Goal: Contribute content

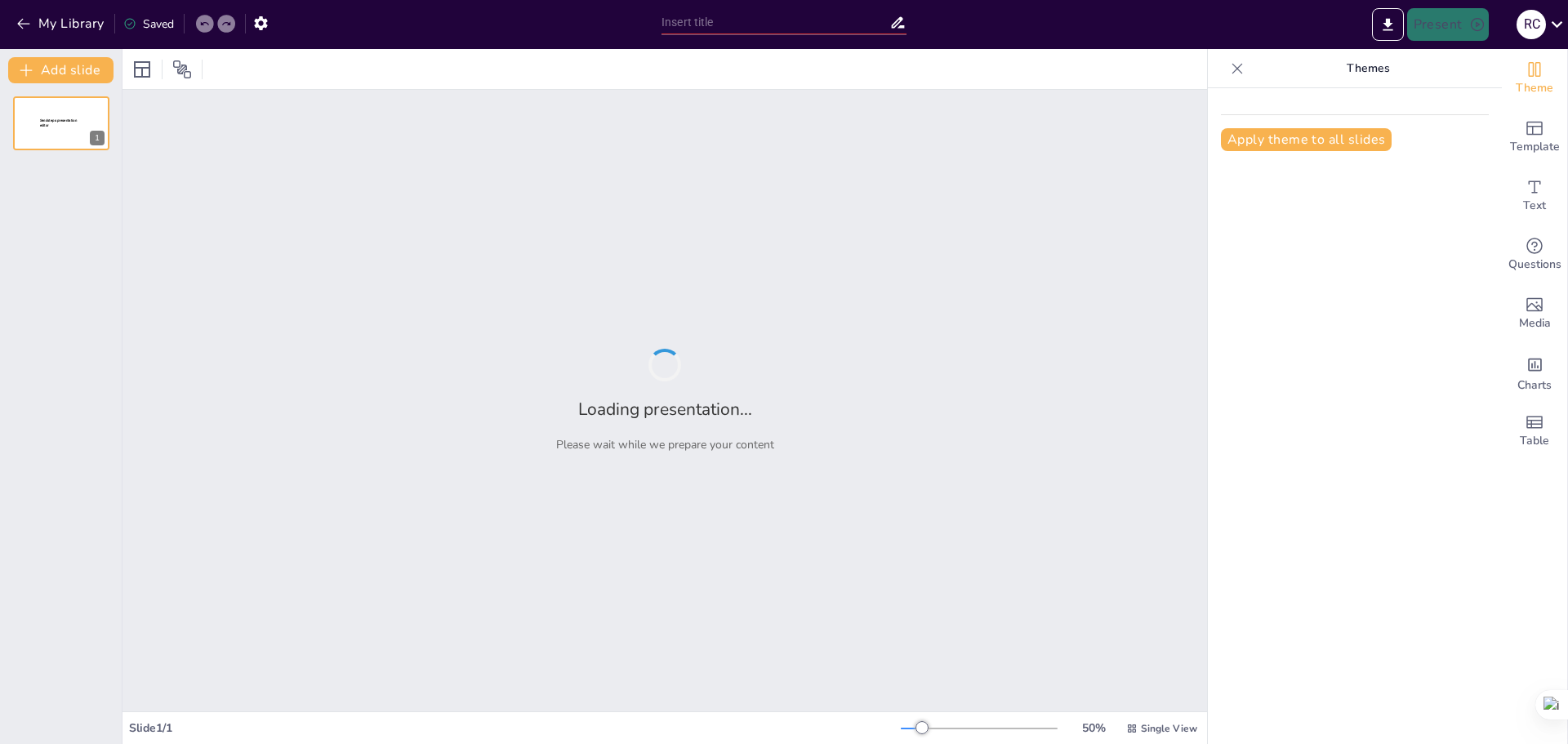
type input "Funciones y Facultades [PERSON_NAME] en el Contexto Sanitario"
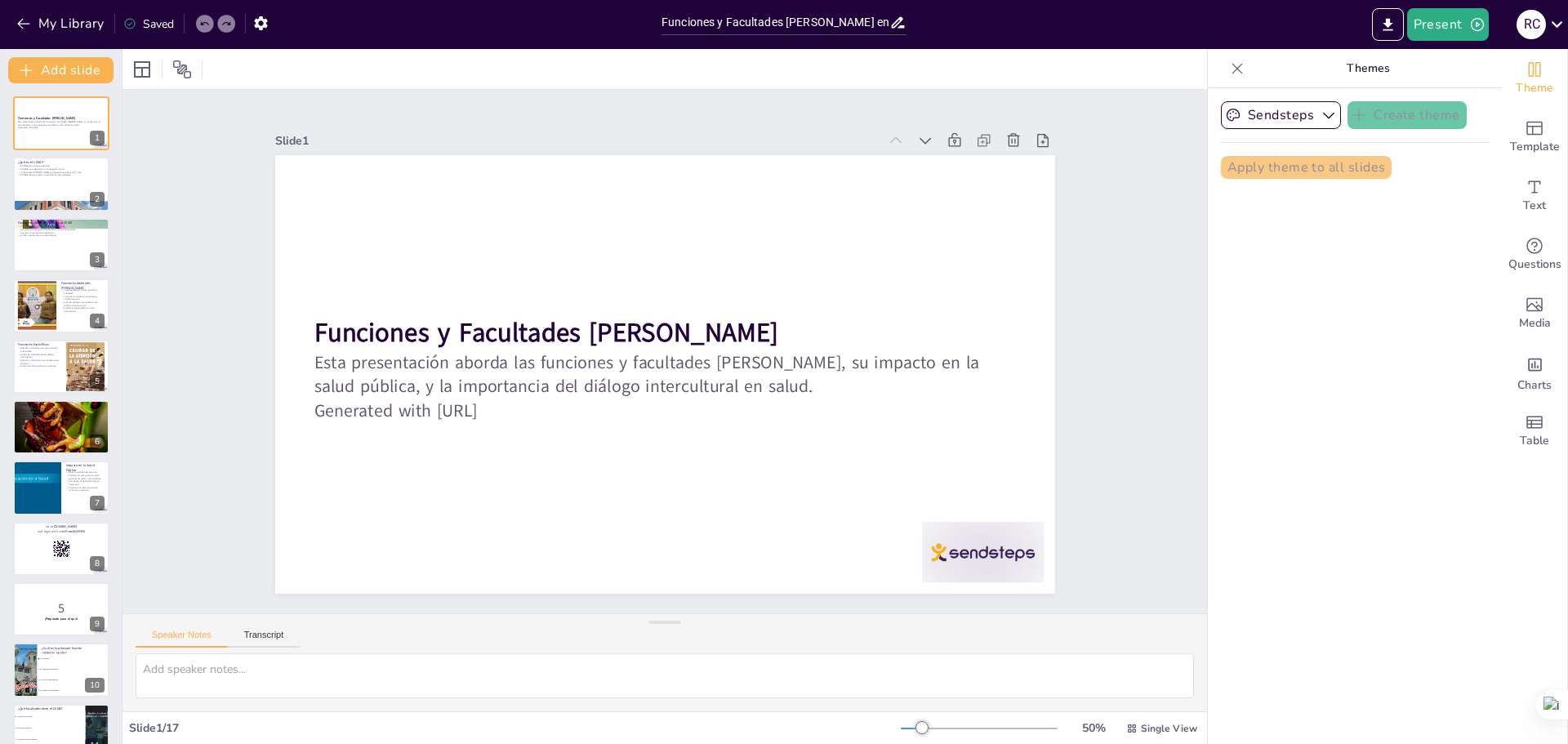
checkbox input "true"
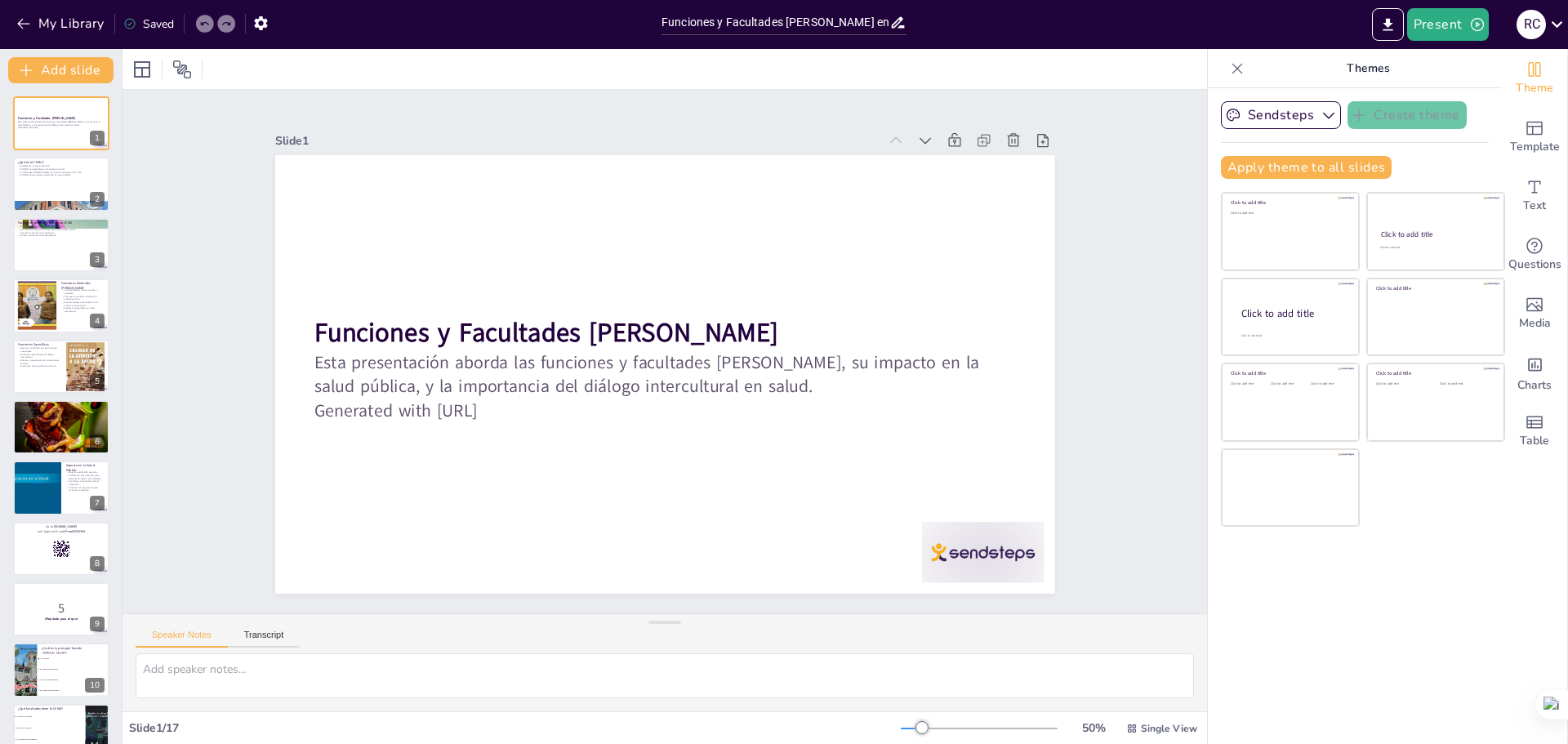
checkbox input "true"
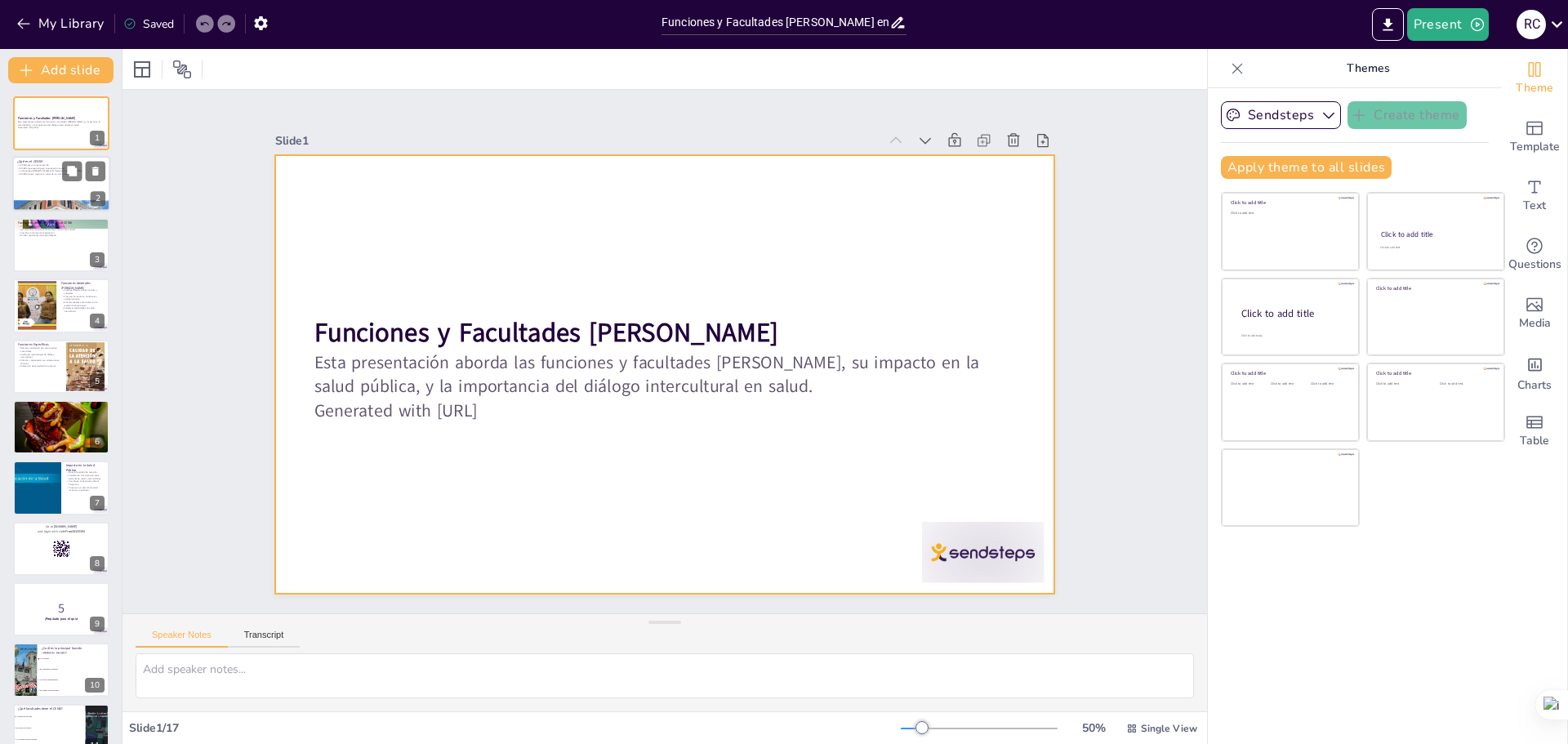
checkbox input "true"
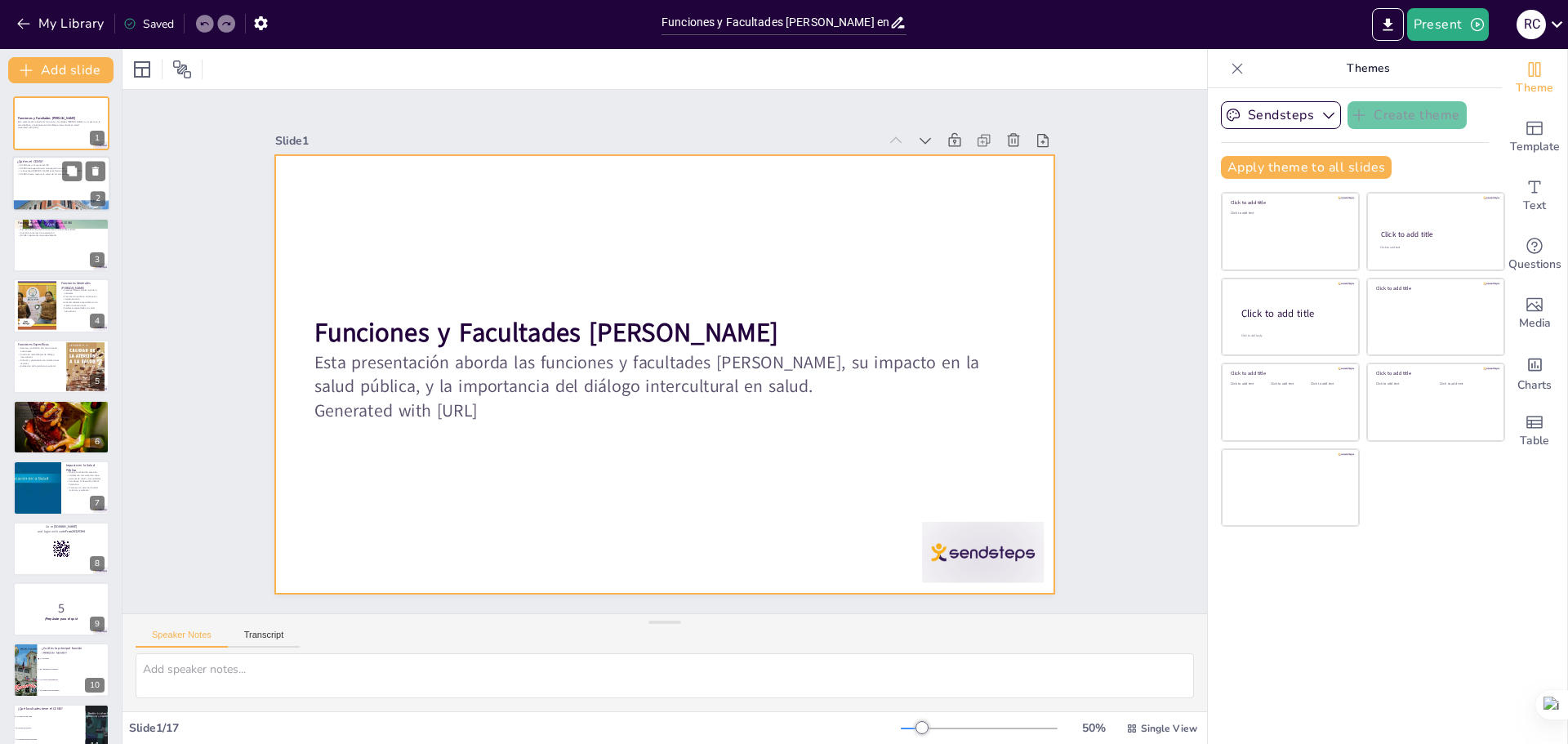
checkbox input "true"
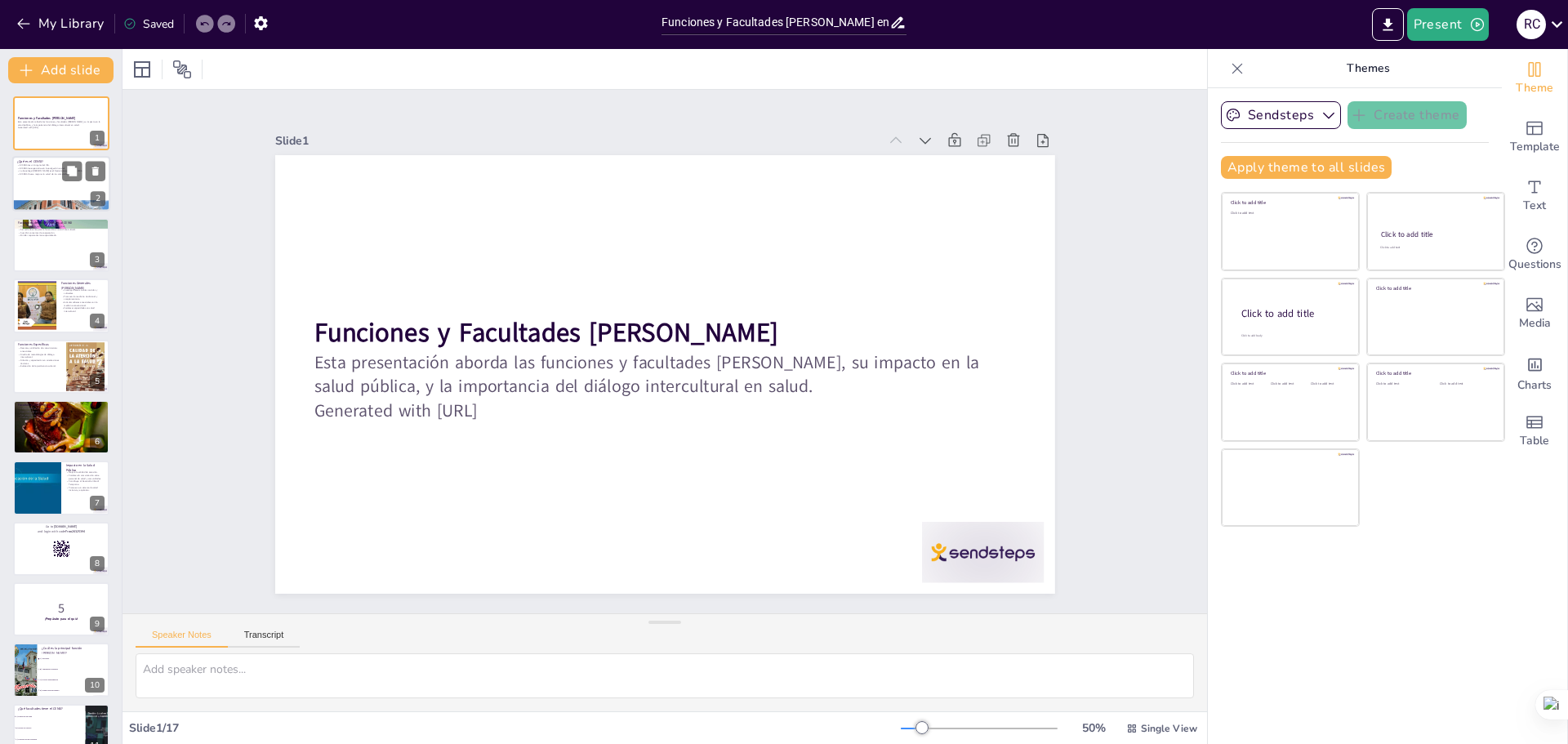
click at [39, 180] on div at bounding box center [61, 185] width 98 height 56
type textarea "Lo IPSUM, dolo sitame con Adipiscin Elitsedd ei Tempo, incid ut labor etdolor m…"
checkbox input "true"
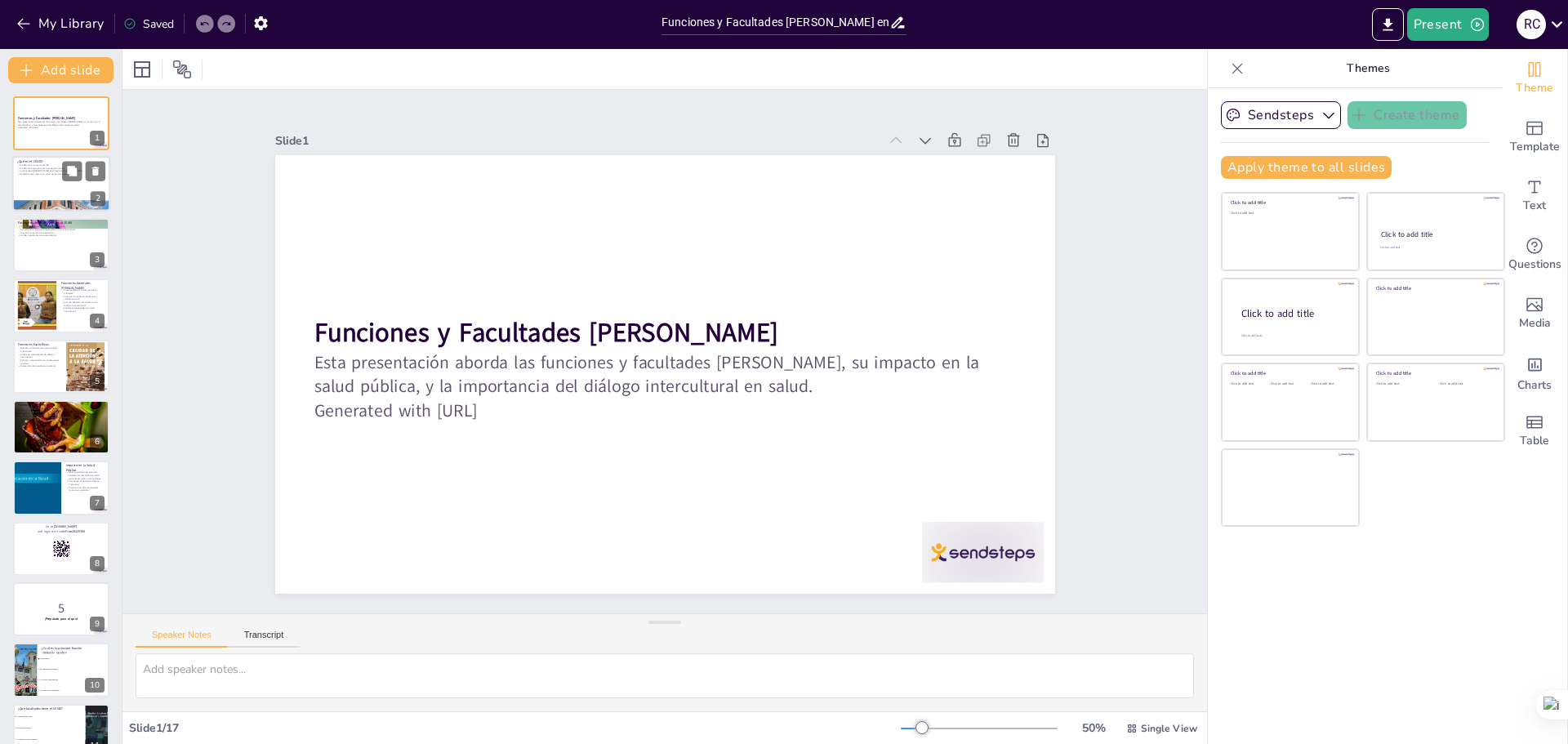
checkbox input "true"
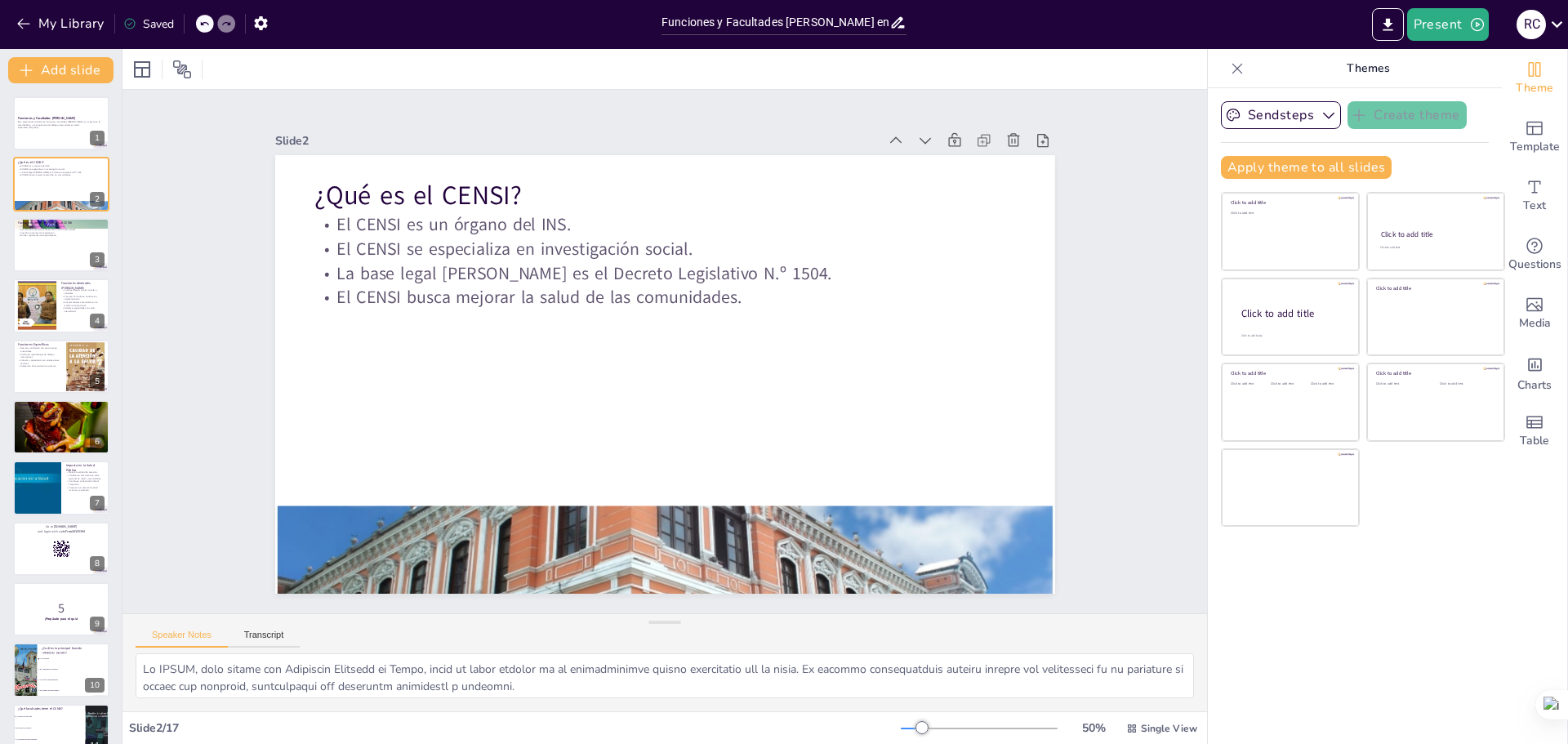
checkbox input "true"
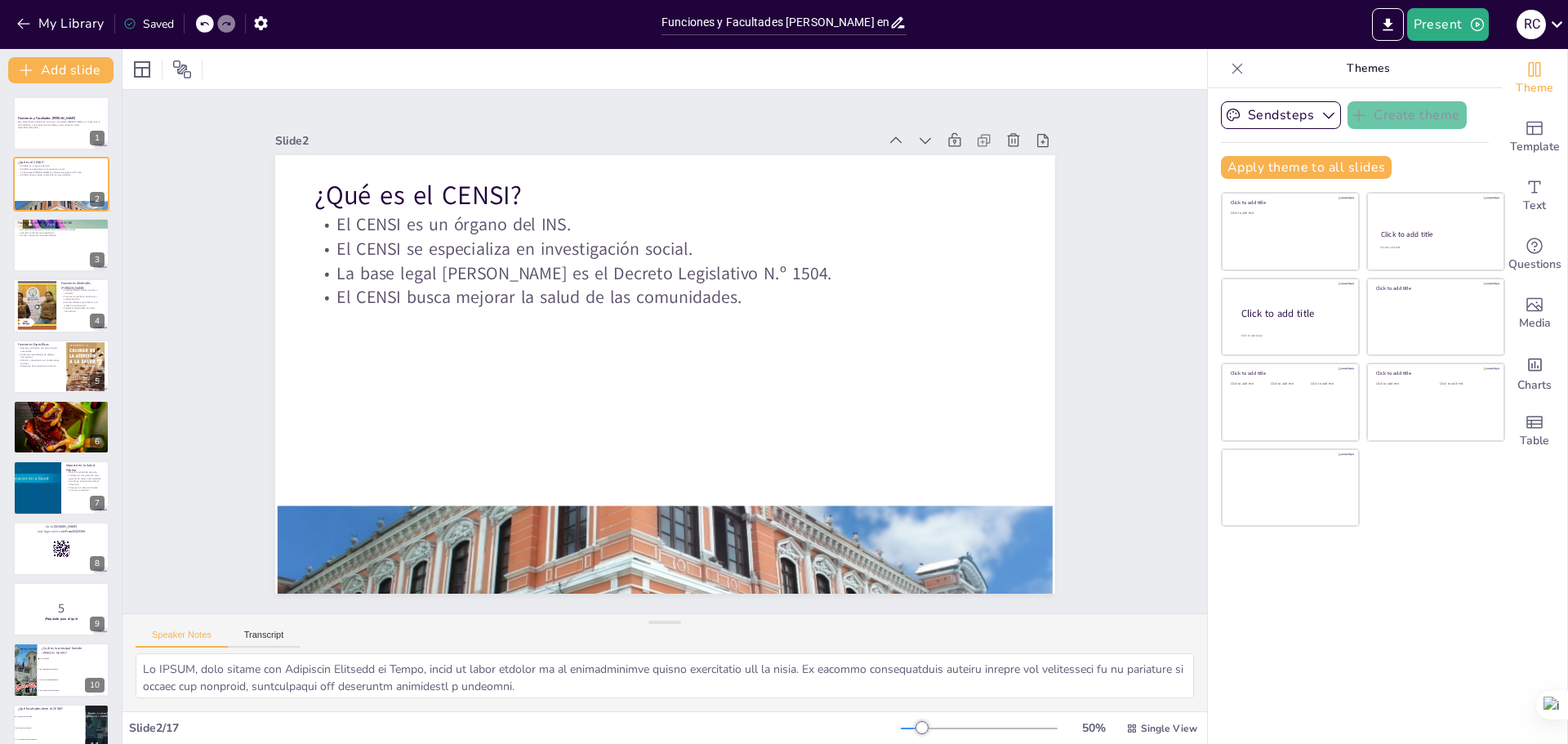
checkbox input "true"
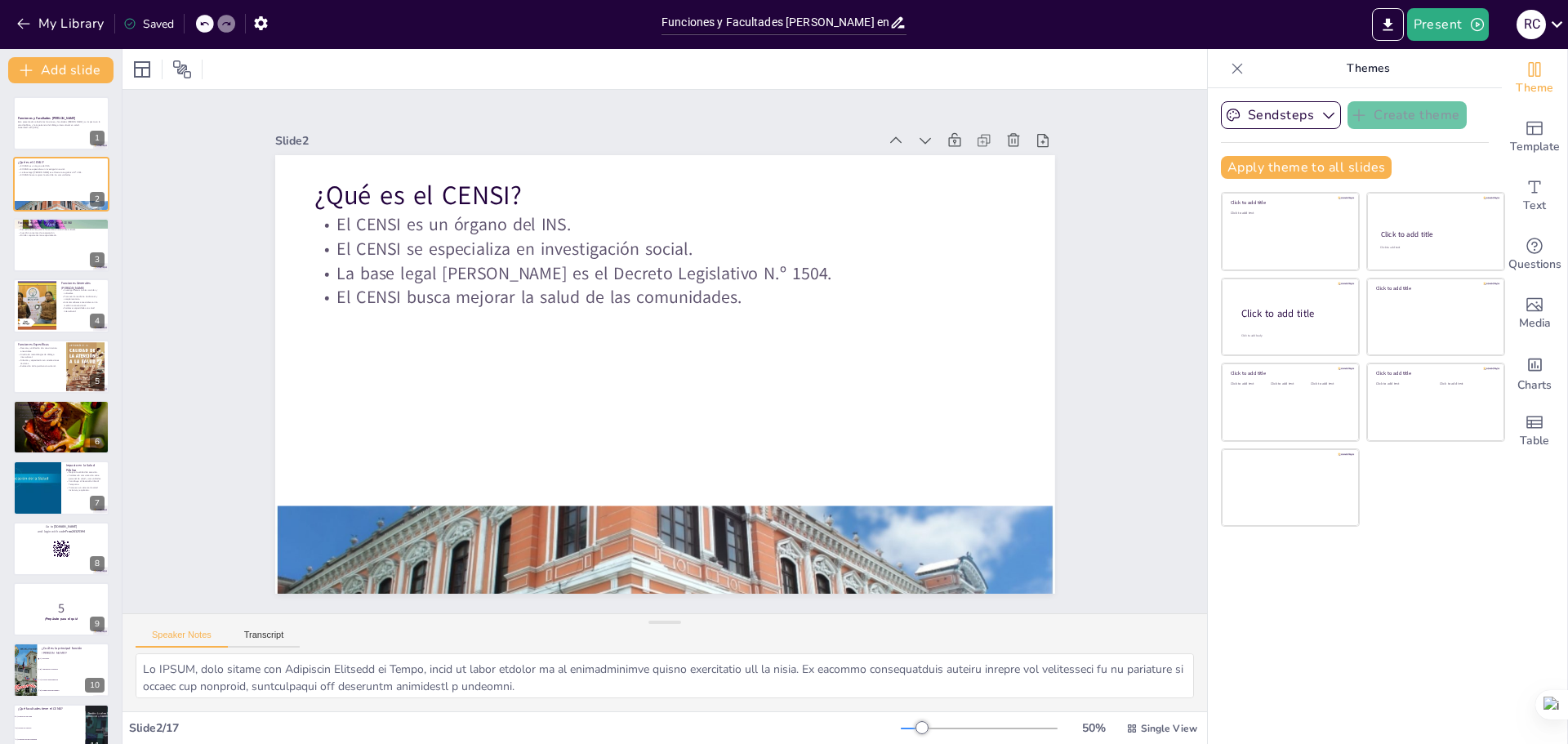
checkbox input "true"
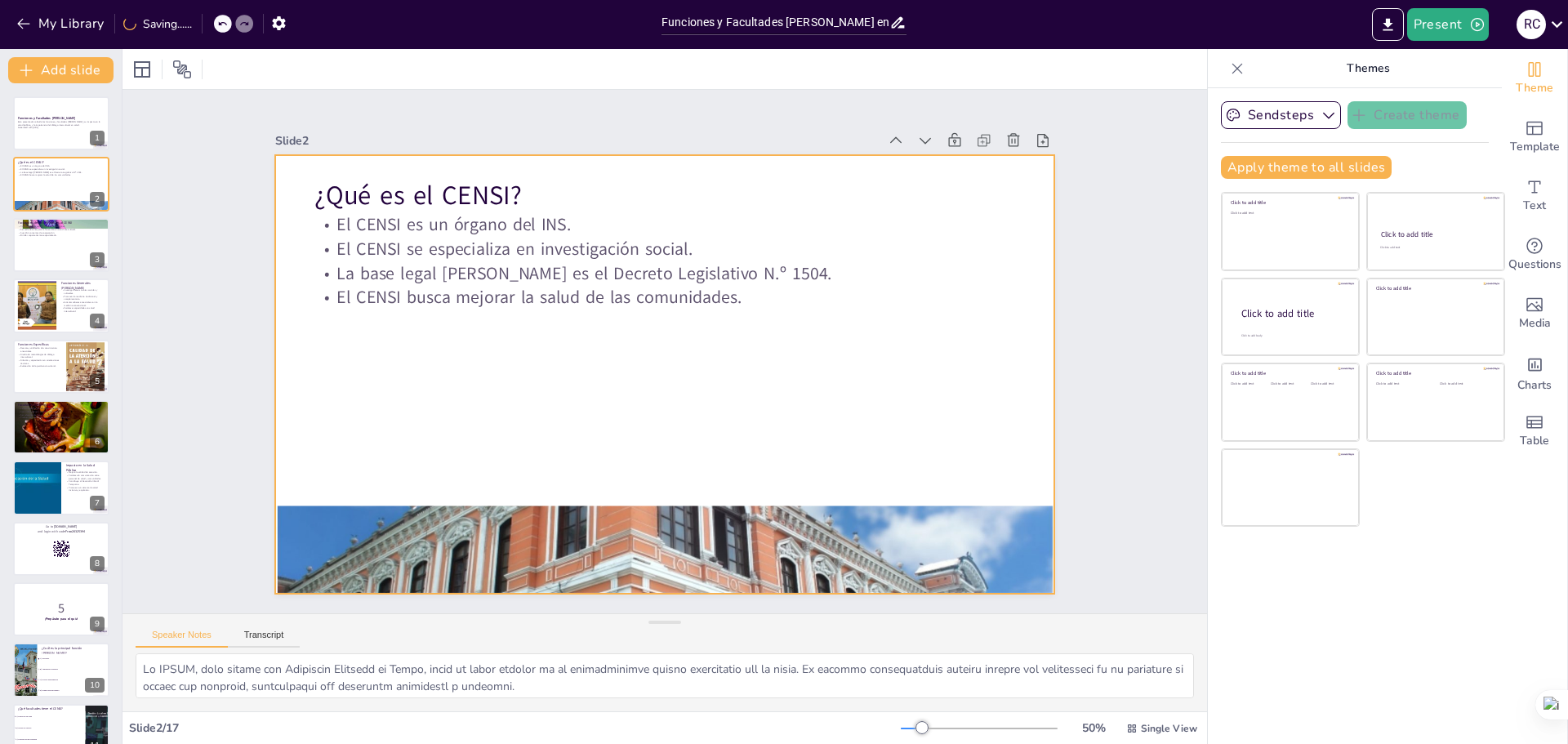
checkbox input "true"
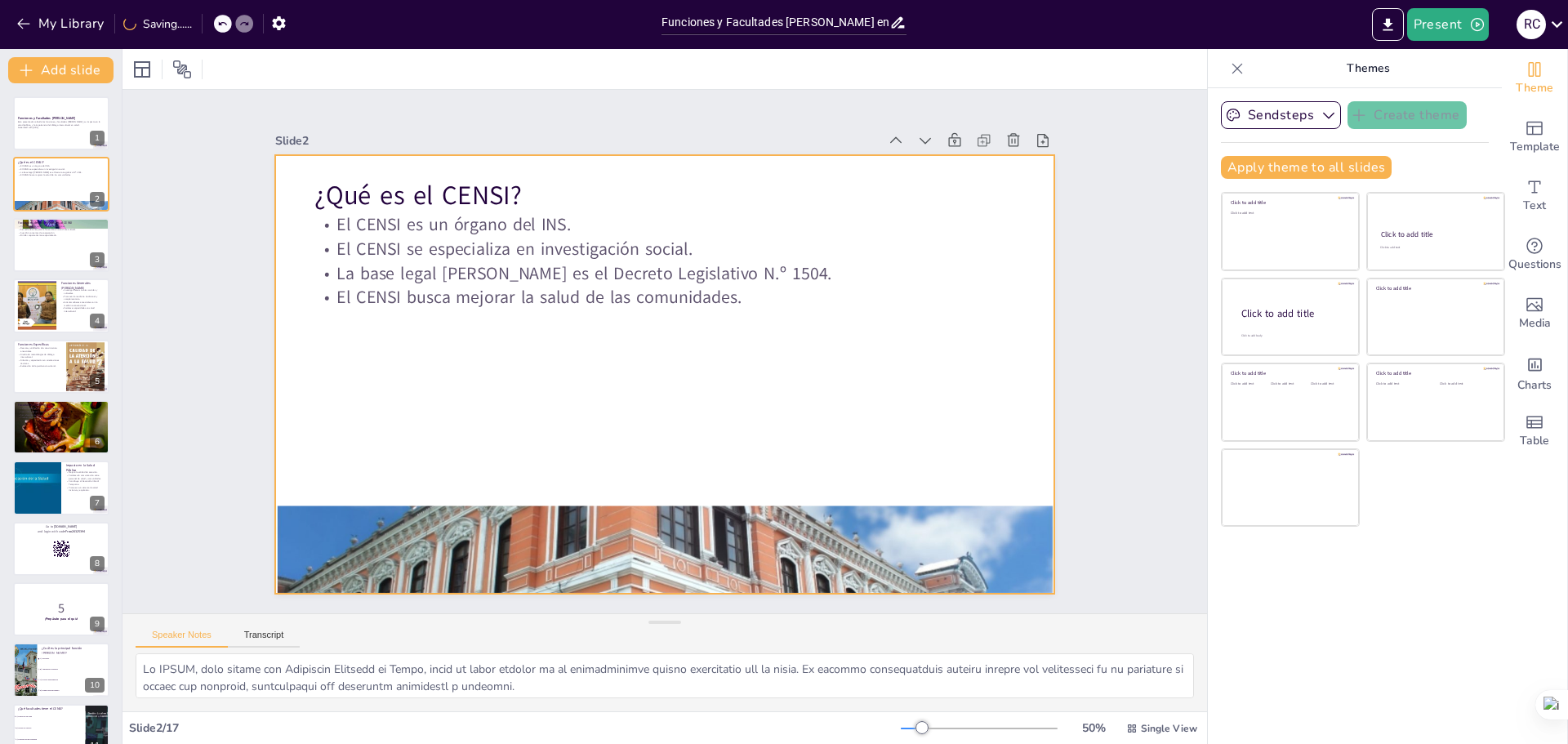
checkbox input "true"
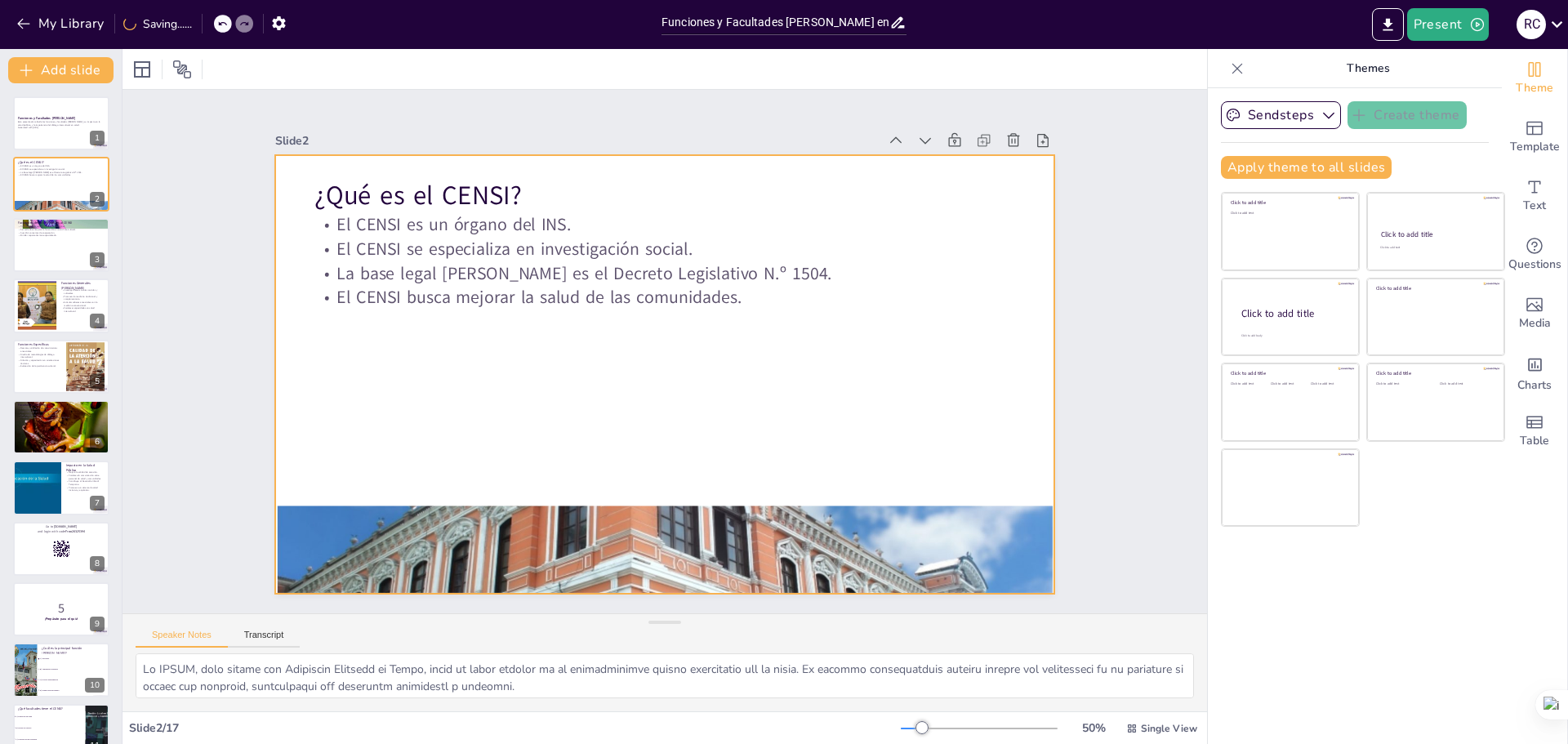
checkbox input "true"
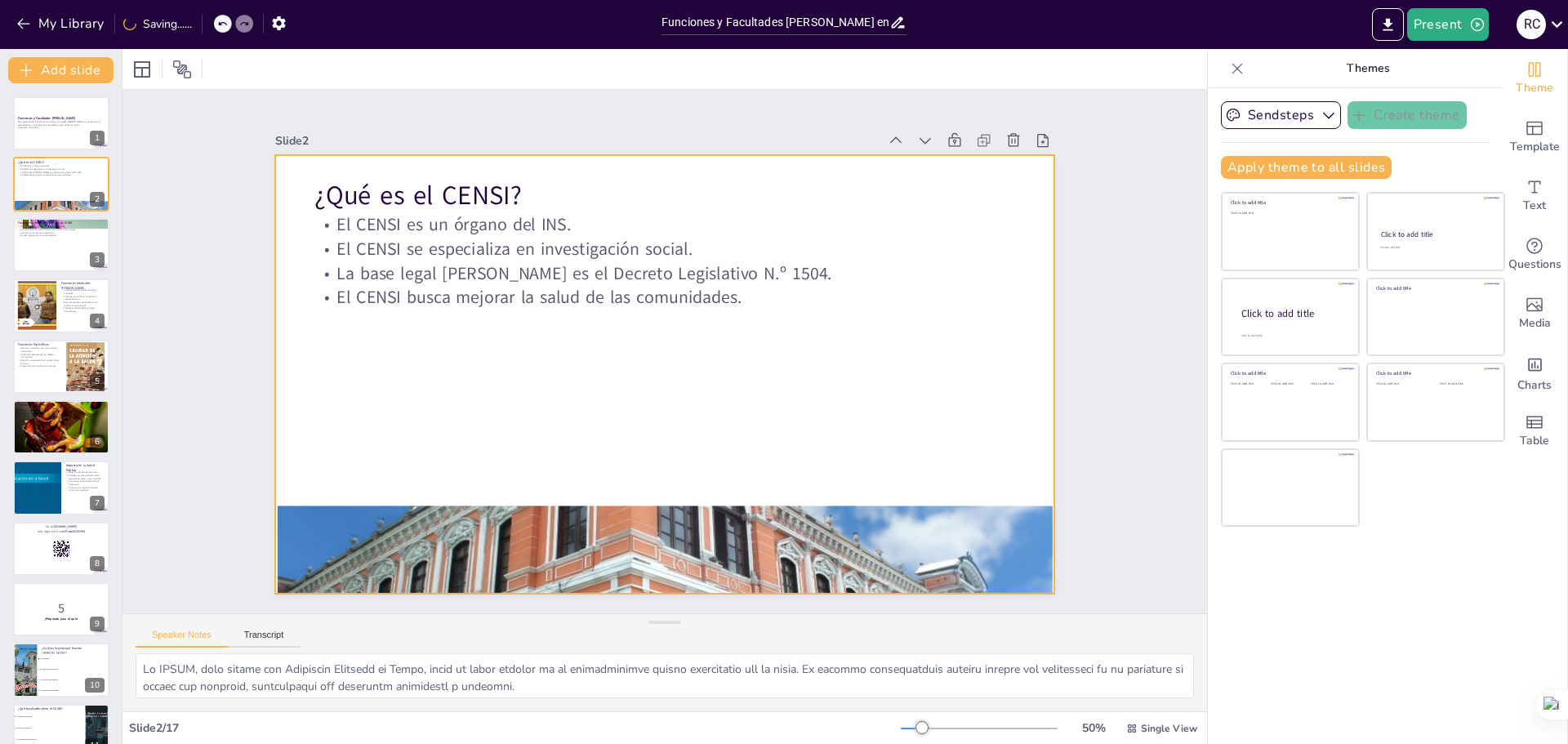
checkbox input "true"
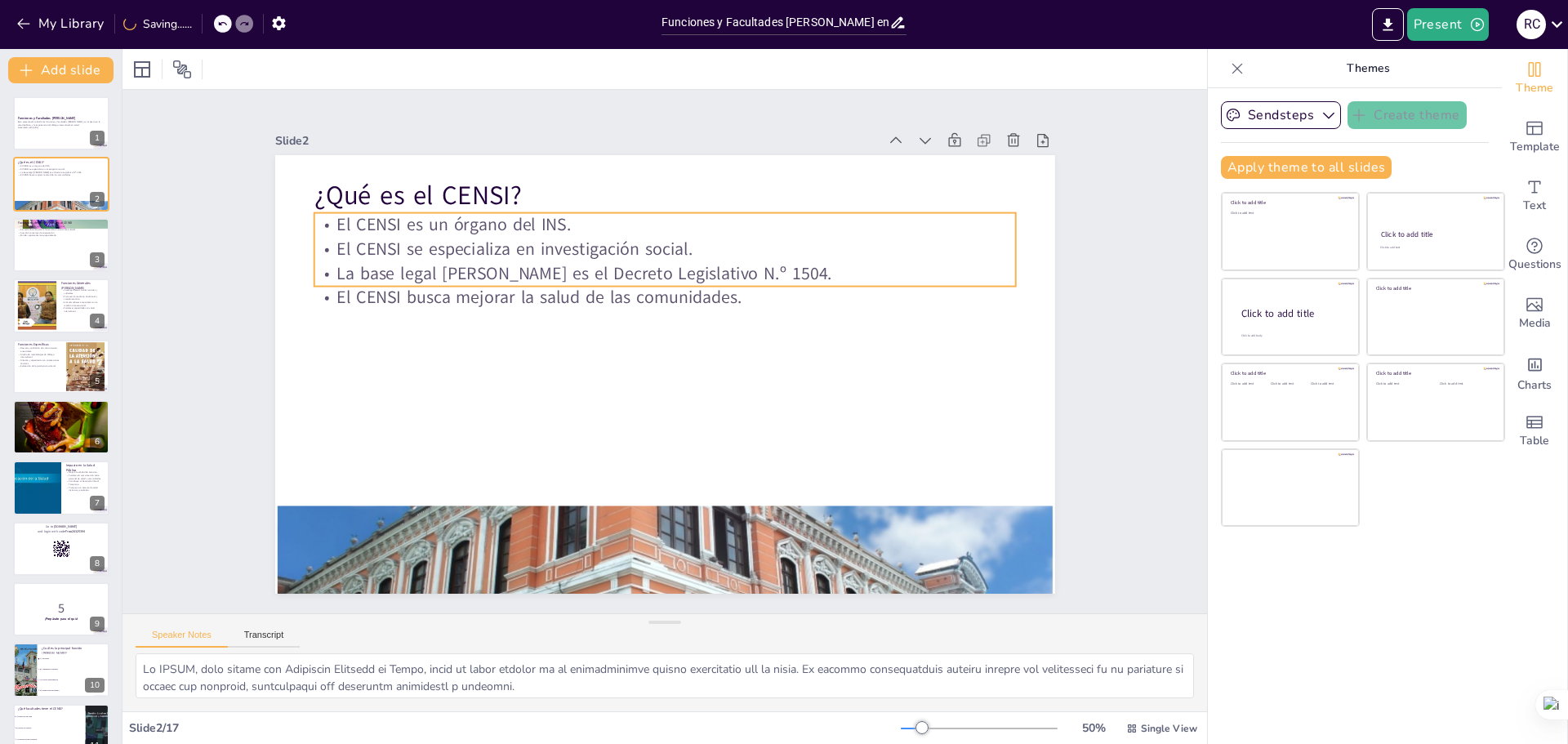
checkbox input "true"
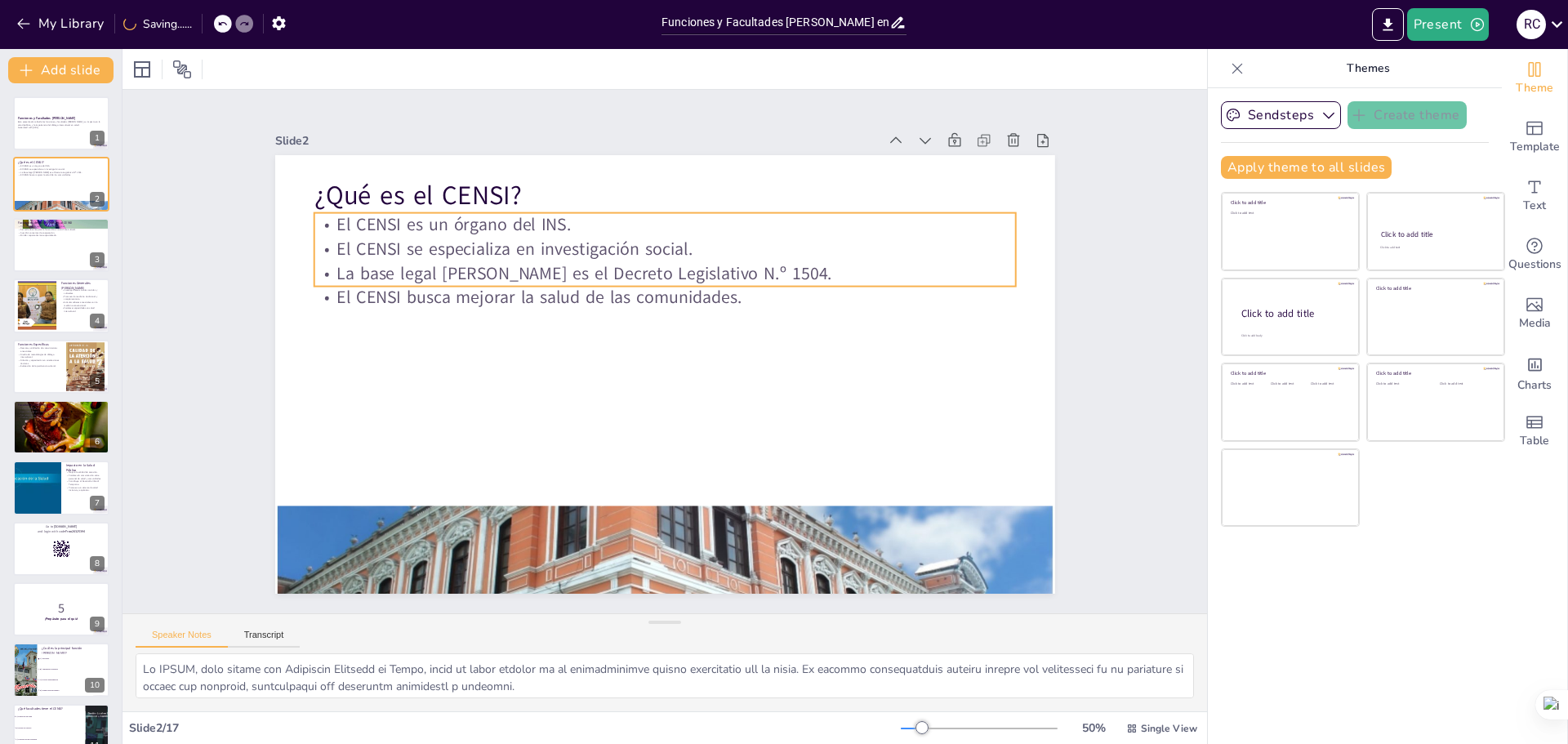
checkbox input "true"
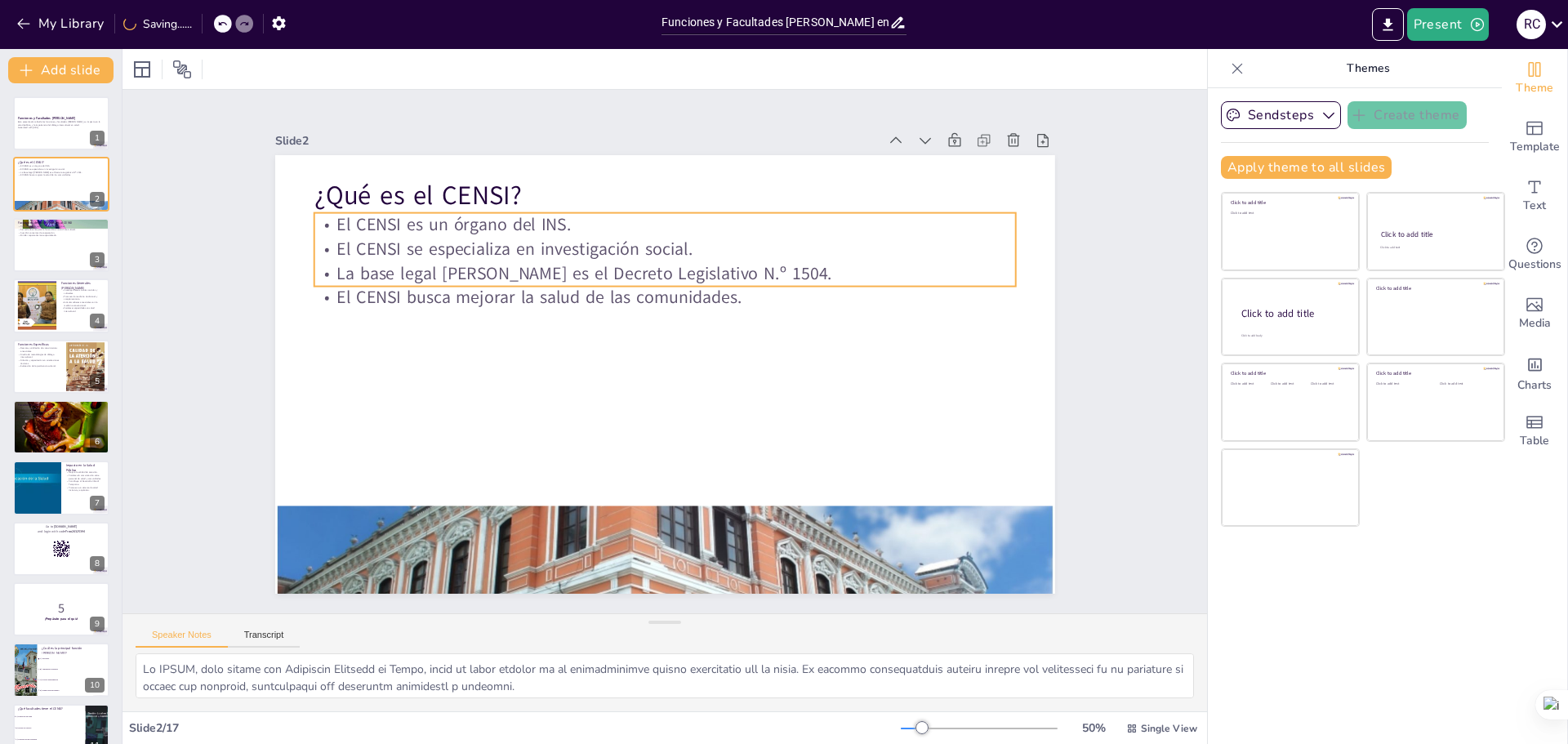
checkbox input "true"
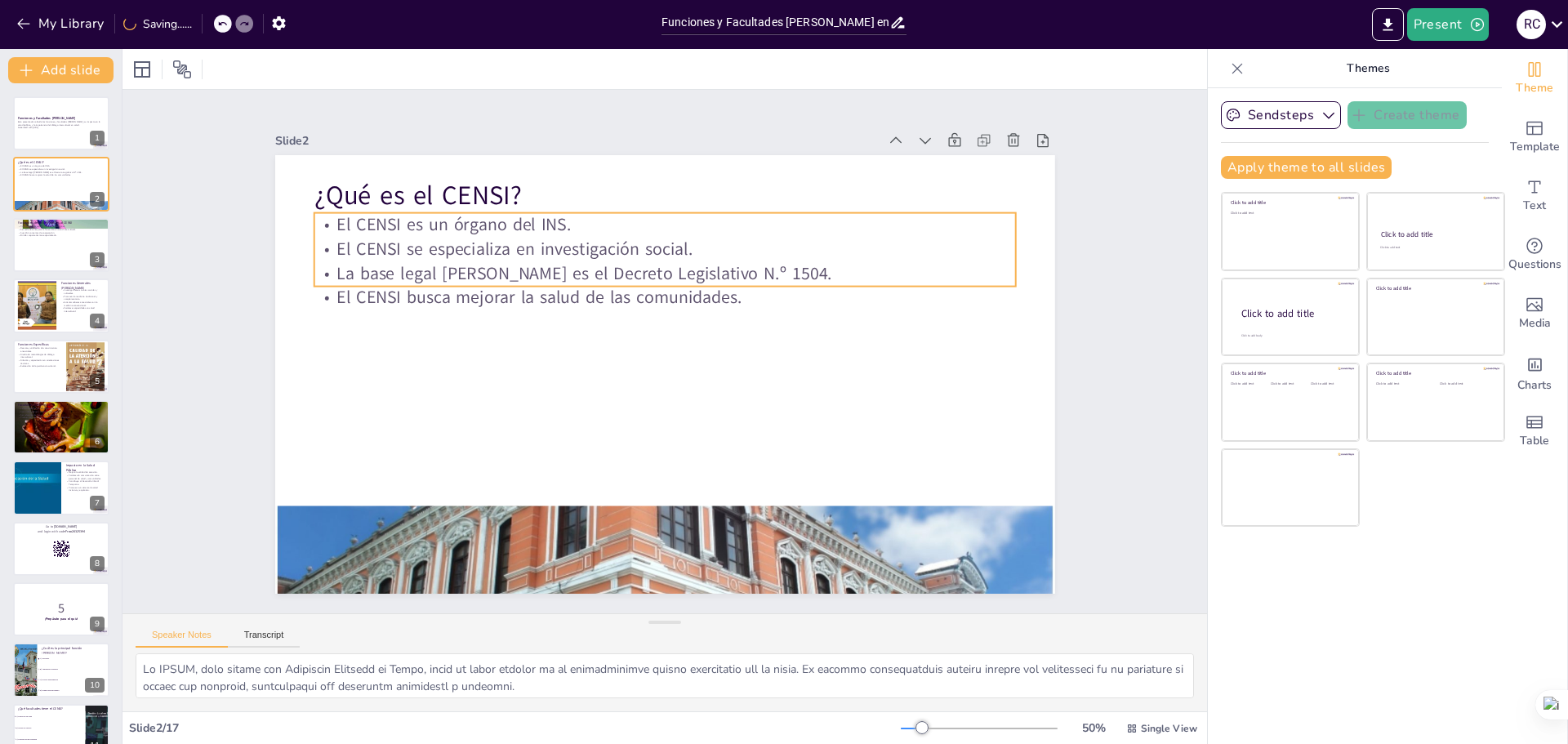
checkbox input "true"
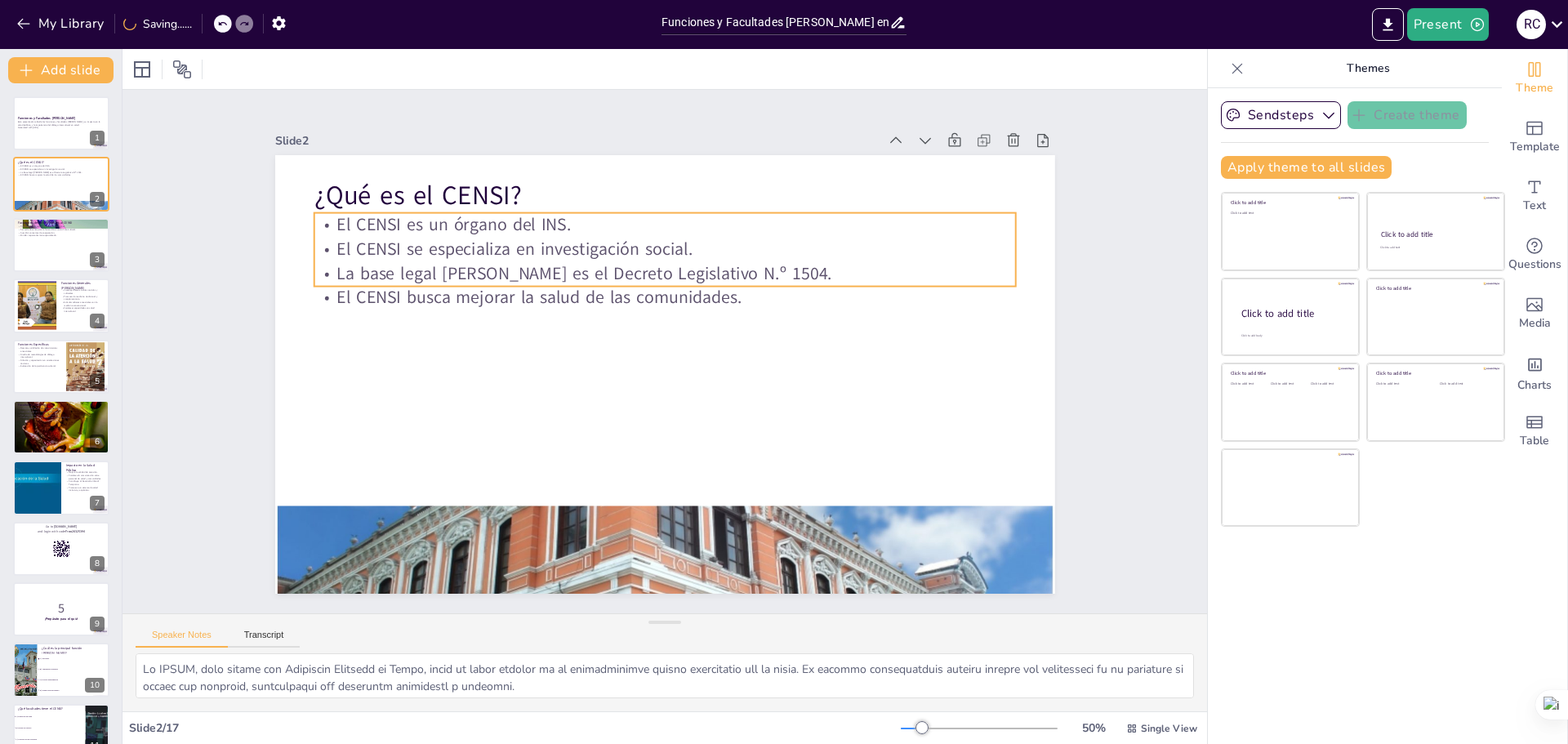
checkbox input "true"
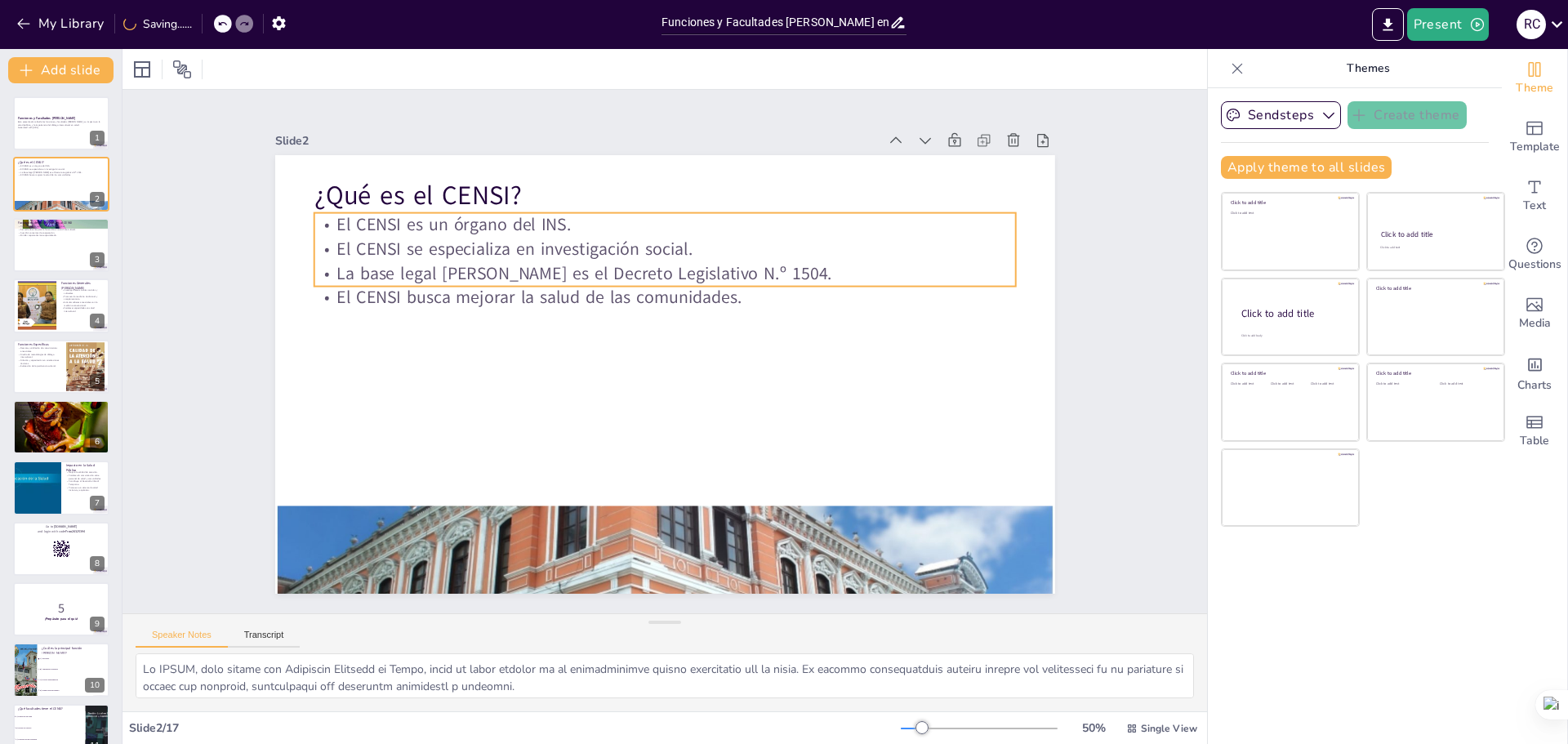
checkbox input "true"
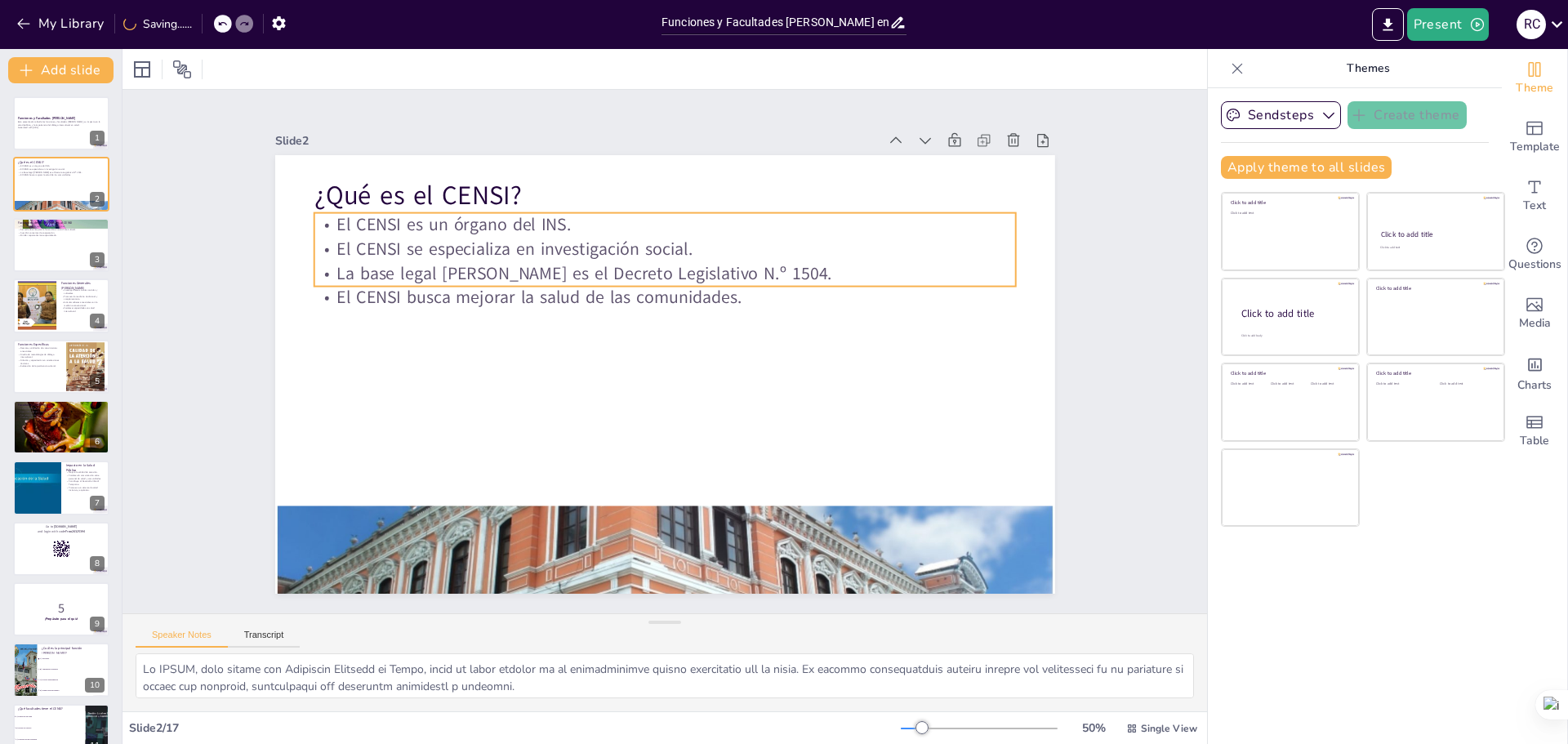
checkbox input "true"
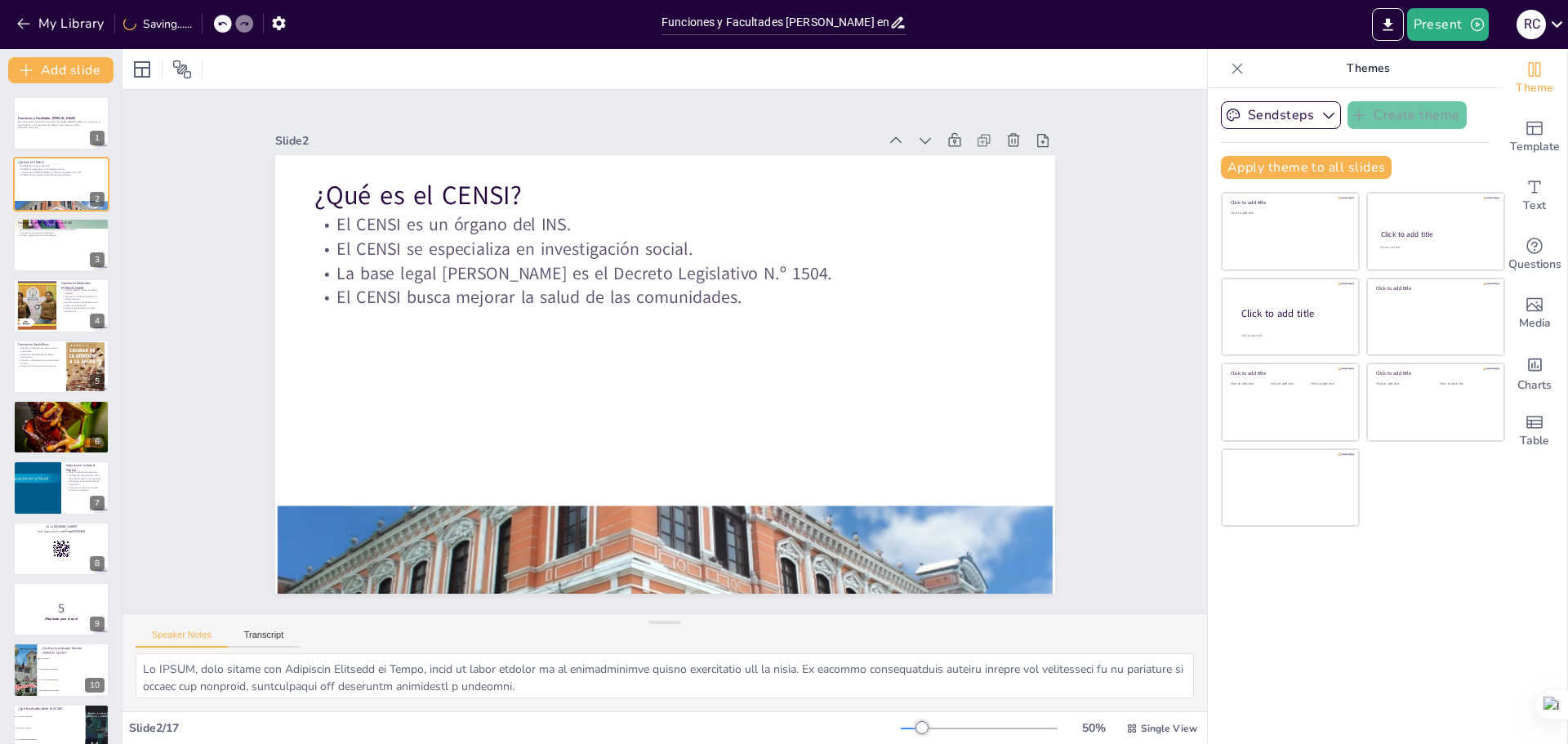
checkbox input "true"
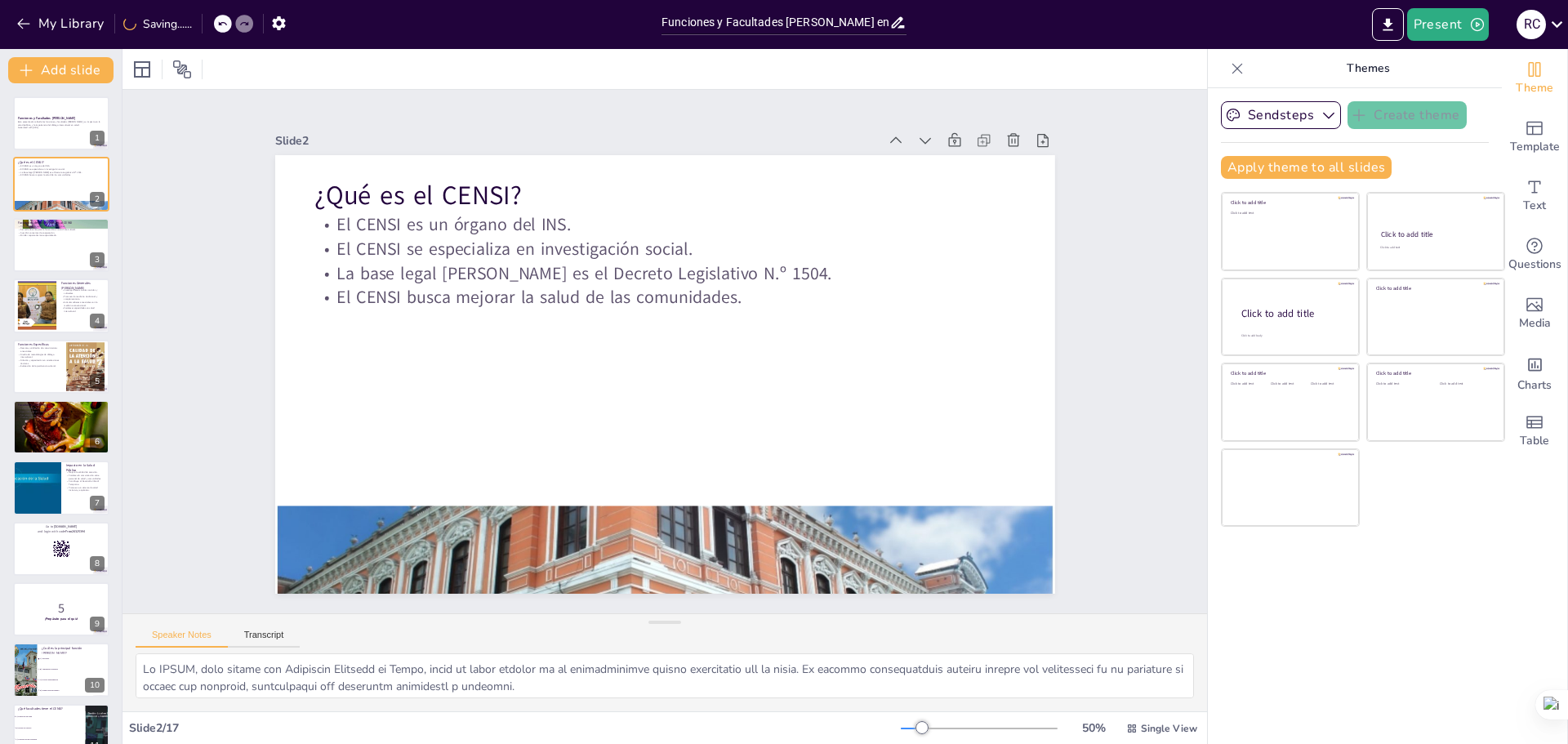
checkbox input "true"
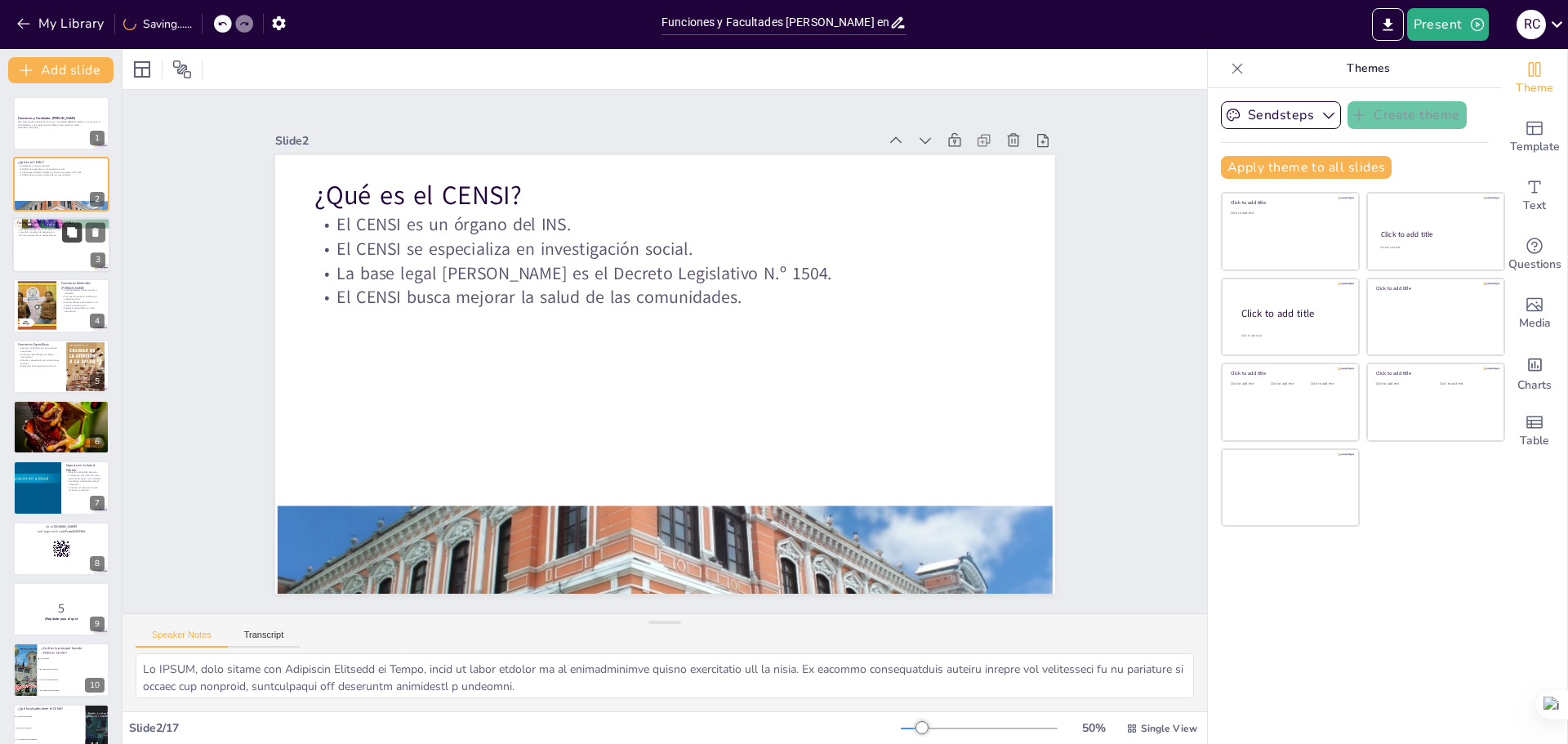
checkbox input "true"
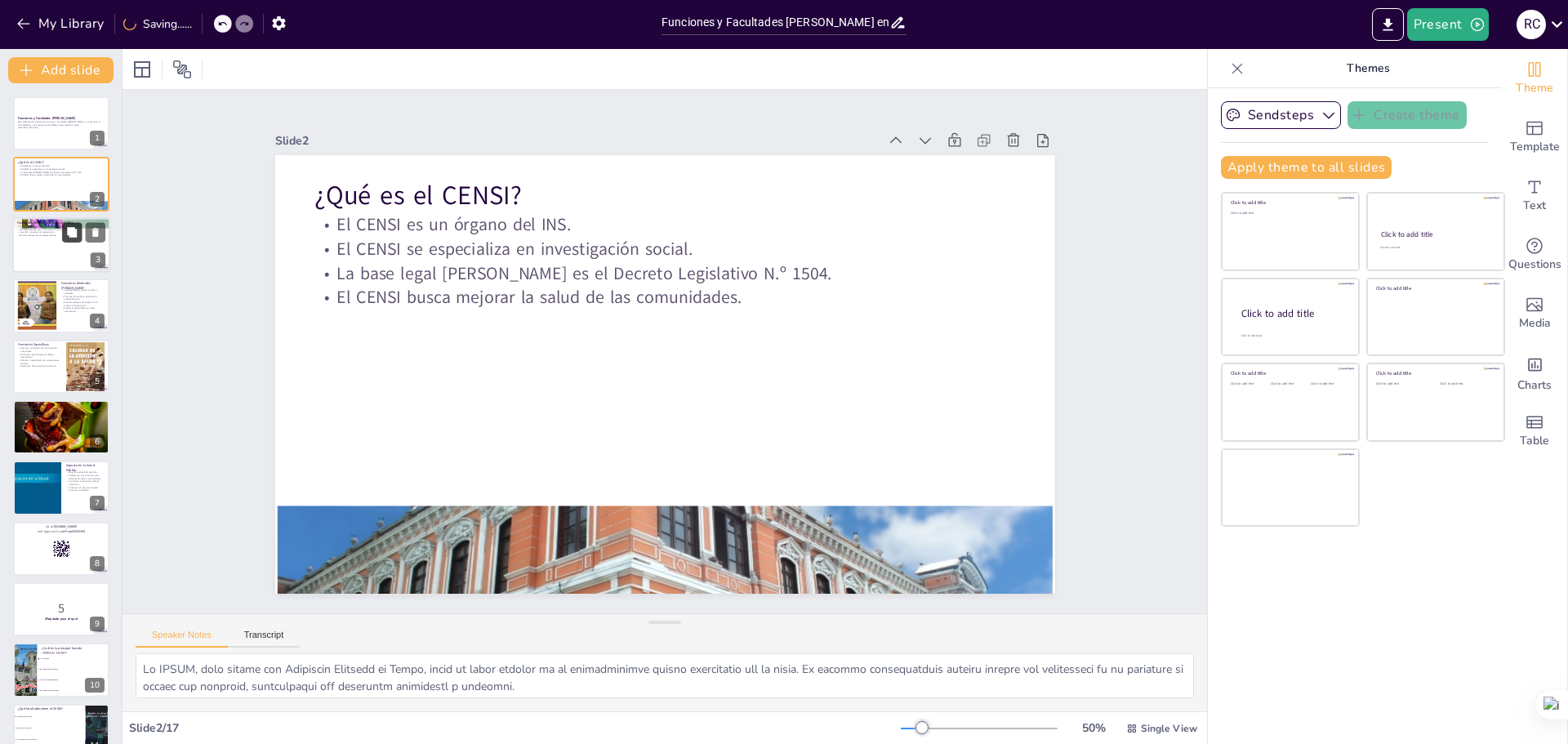
checkbox input "true"
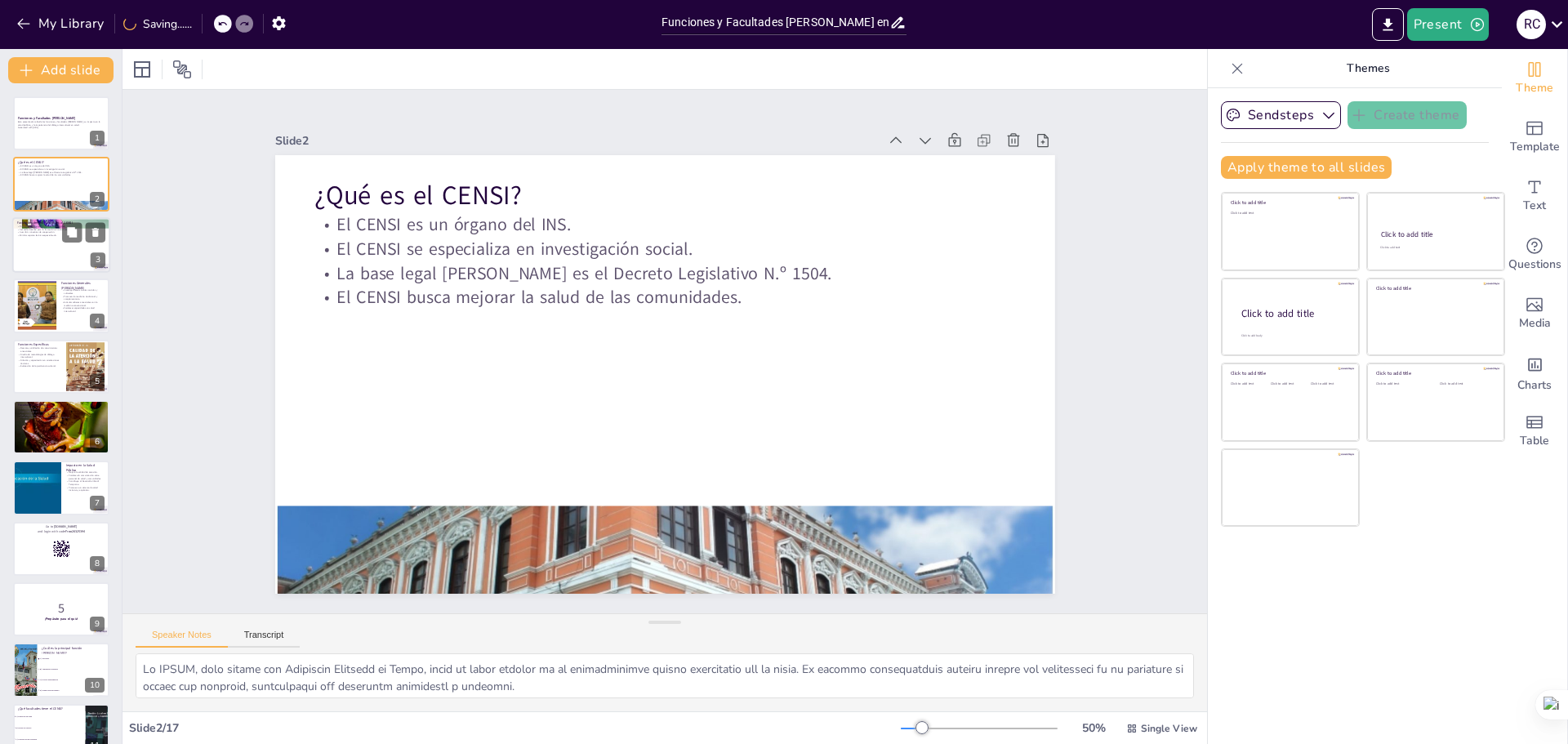
checkbox input "true"
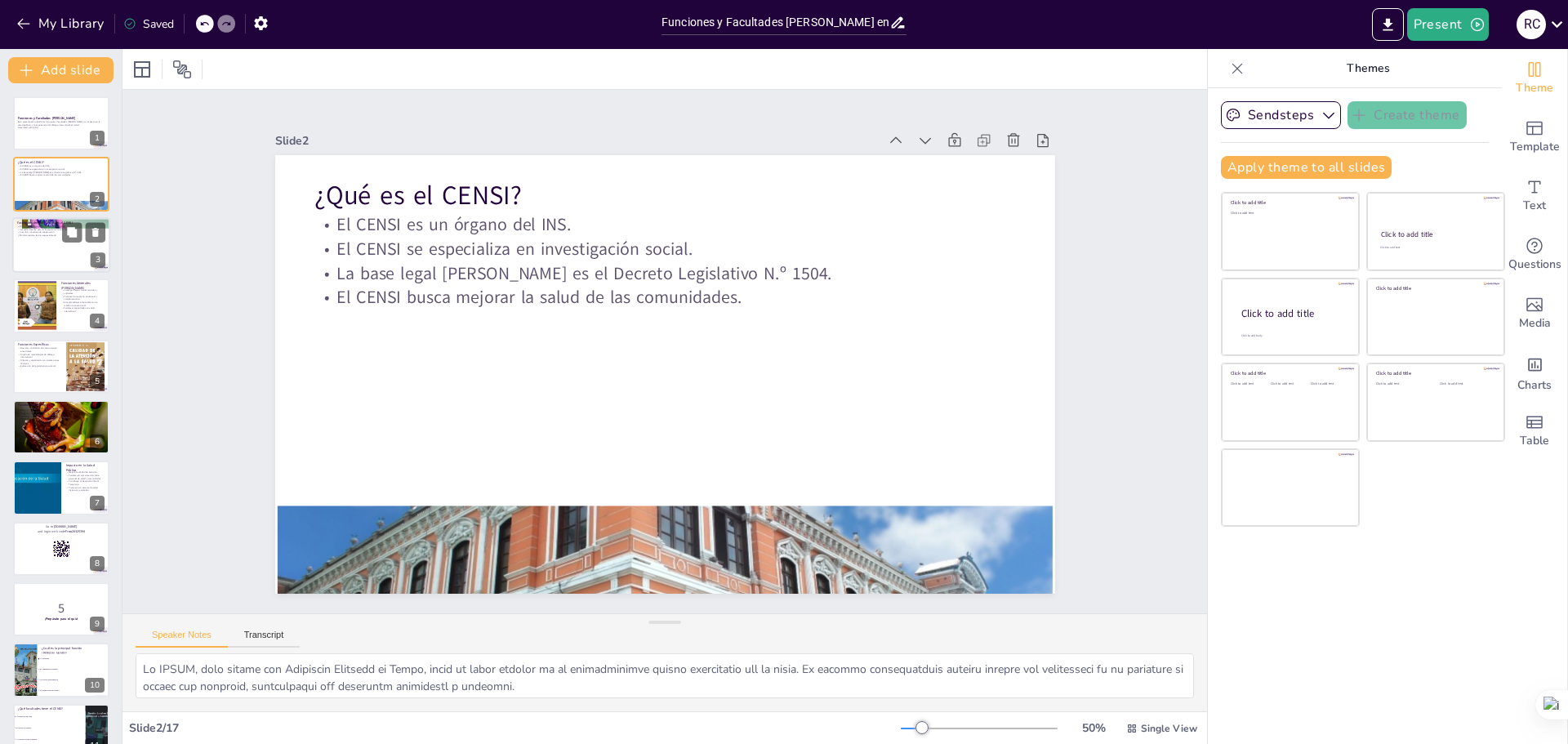
click at [51, 243] on div at bounding box center [61, 245] width 98 height 56
type textarea "Prestar servicios especializados es una de las facultades clave [PERSON_NAME], …"
checkbox input "true"
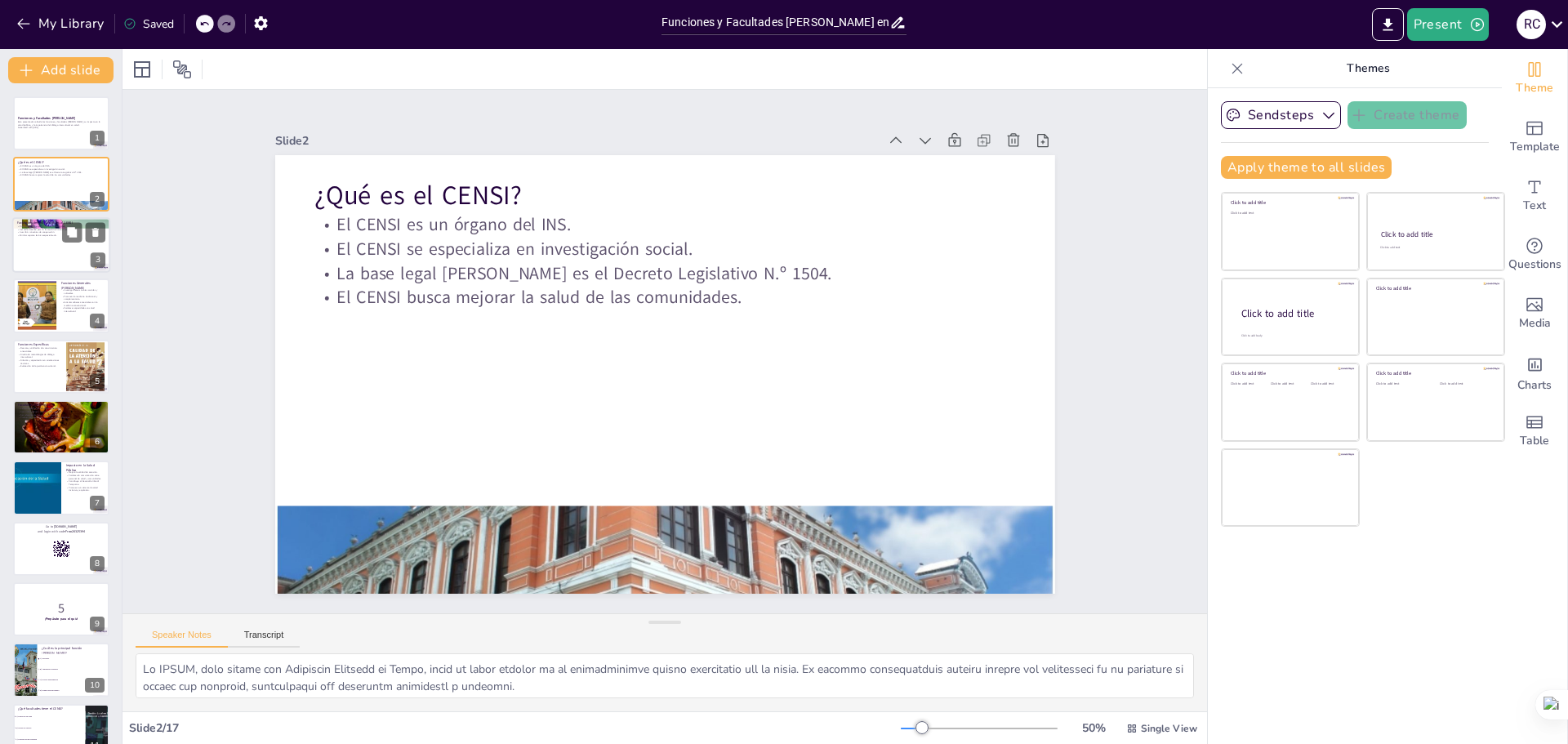
checkbox input "true"
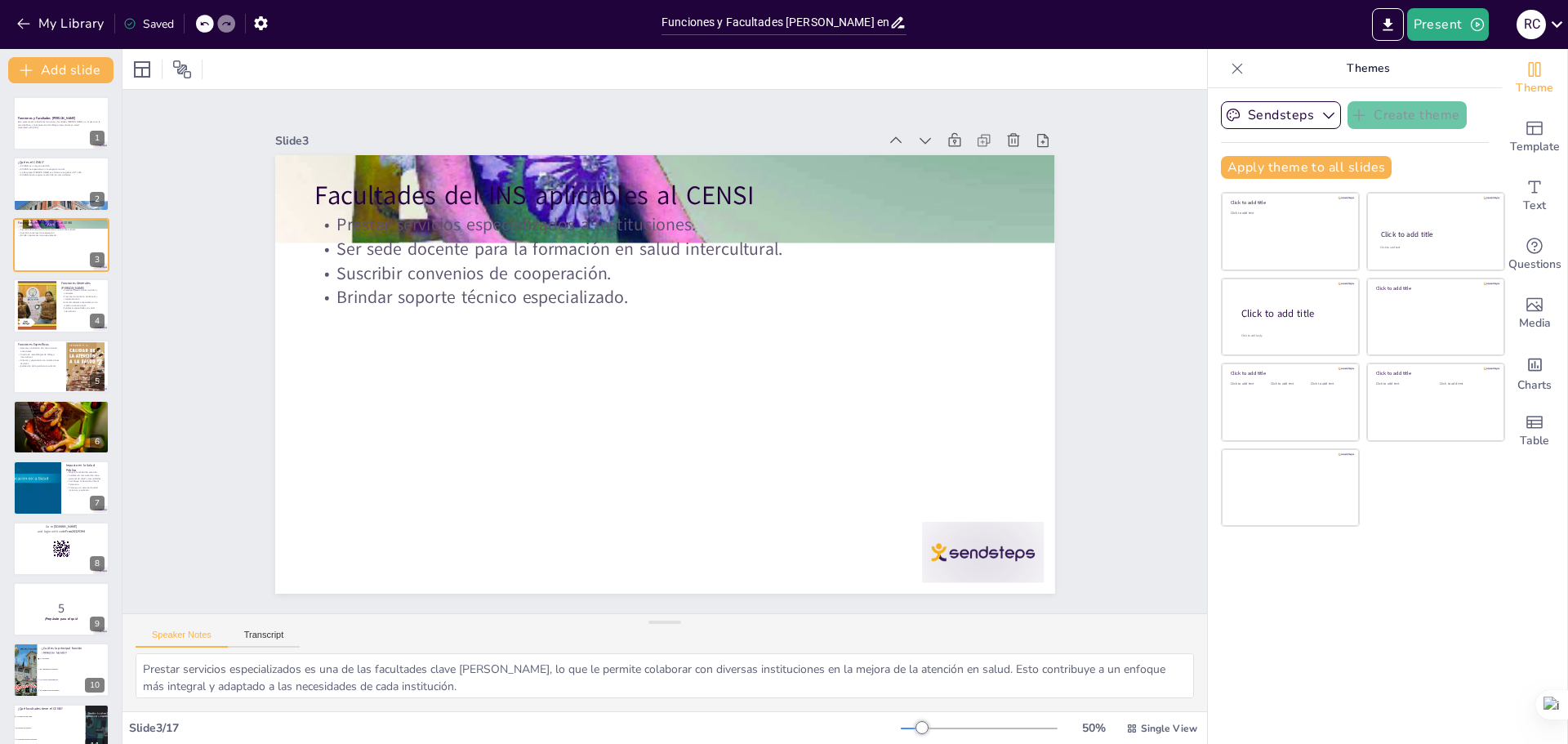
checkbox input "true"
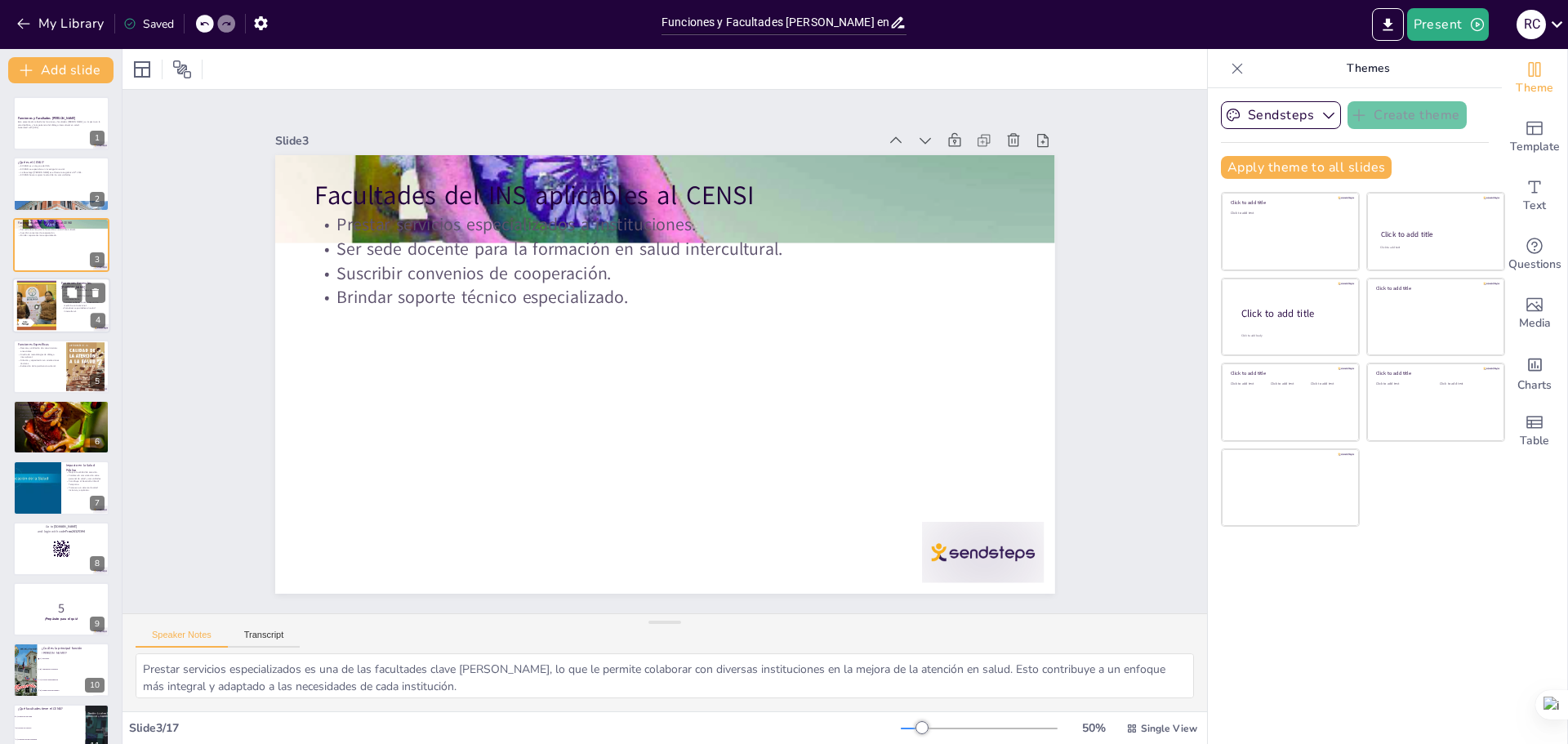
checkbox input "true"
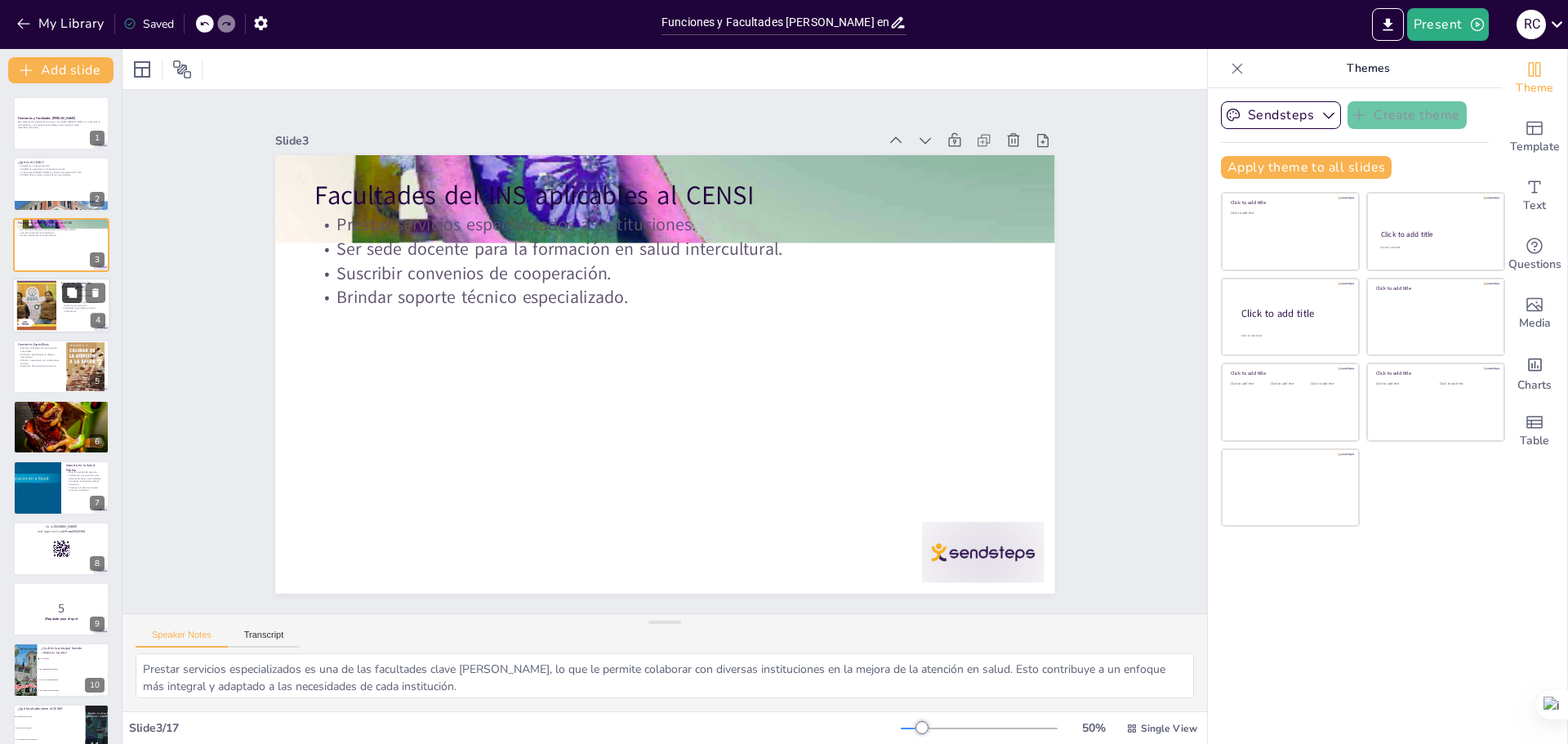
checkbox input "true"
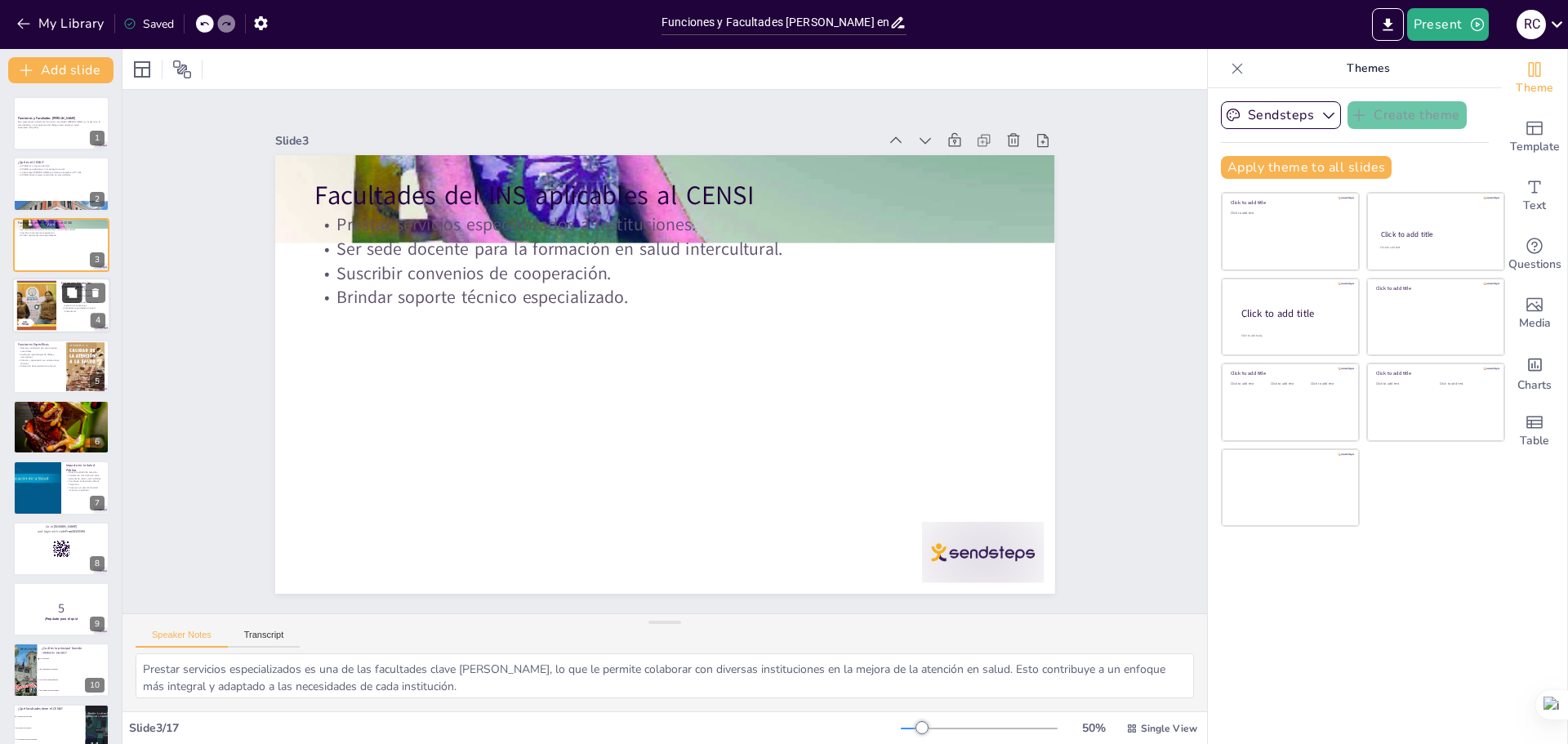
checkbox input "true"
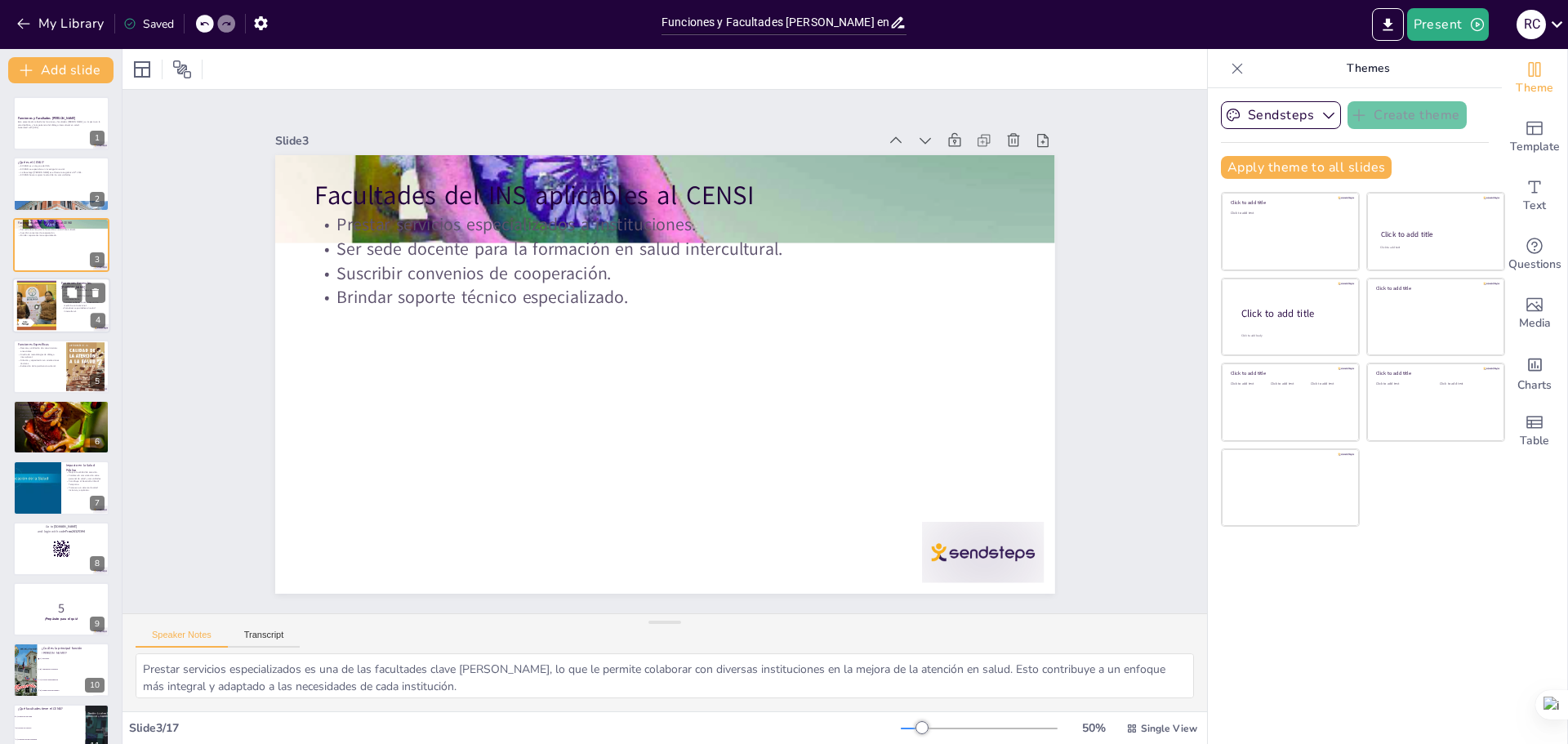
checkbox input "true"
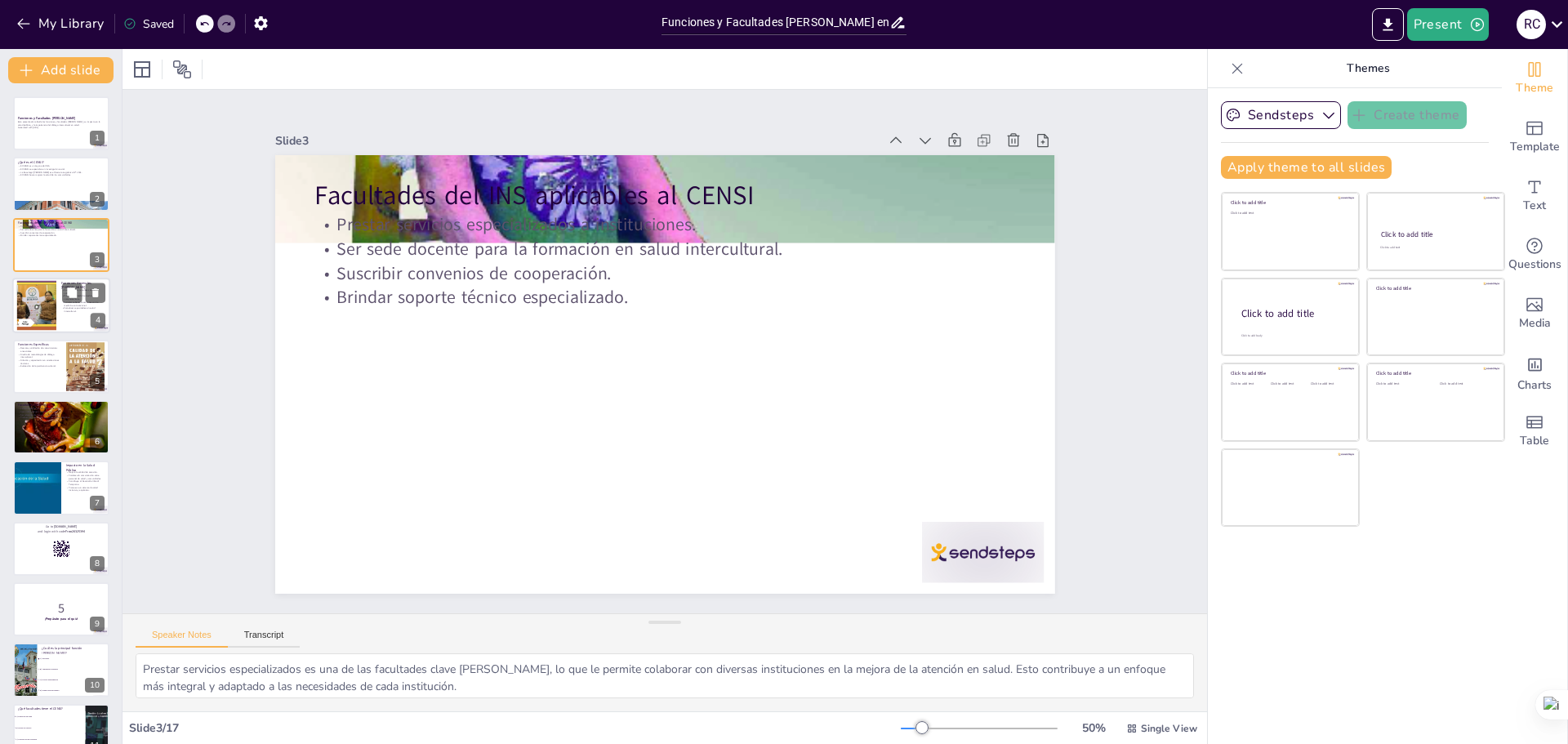
checkbox input "true"
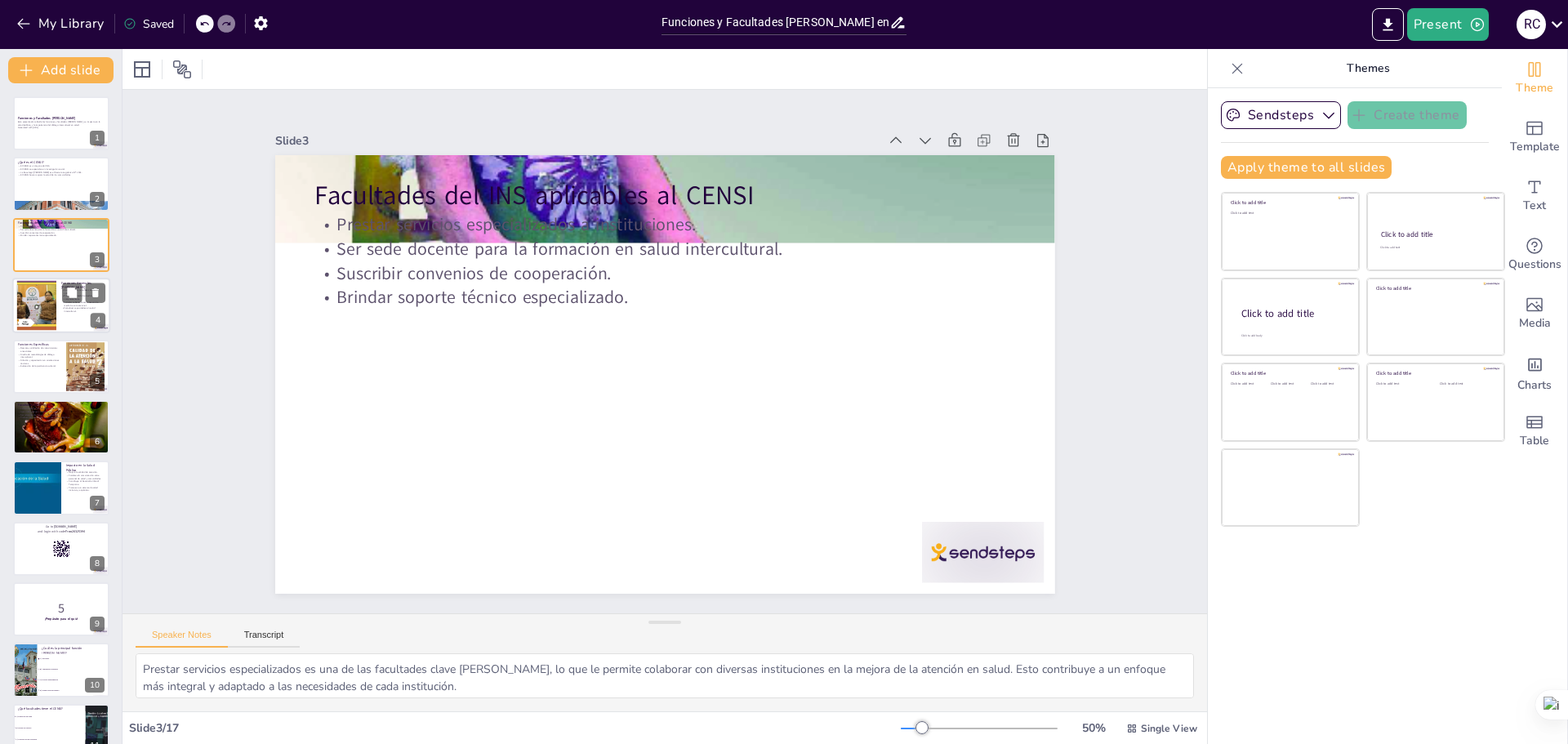
click at [39, 312] on div at bounding box center [36, 306] width 49 height 49
type textarea "Investigar los determinantes sociales y culturales es fundamental para entender…"
checkbox input "true"
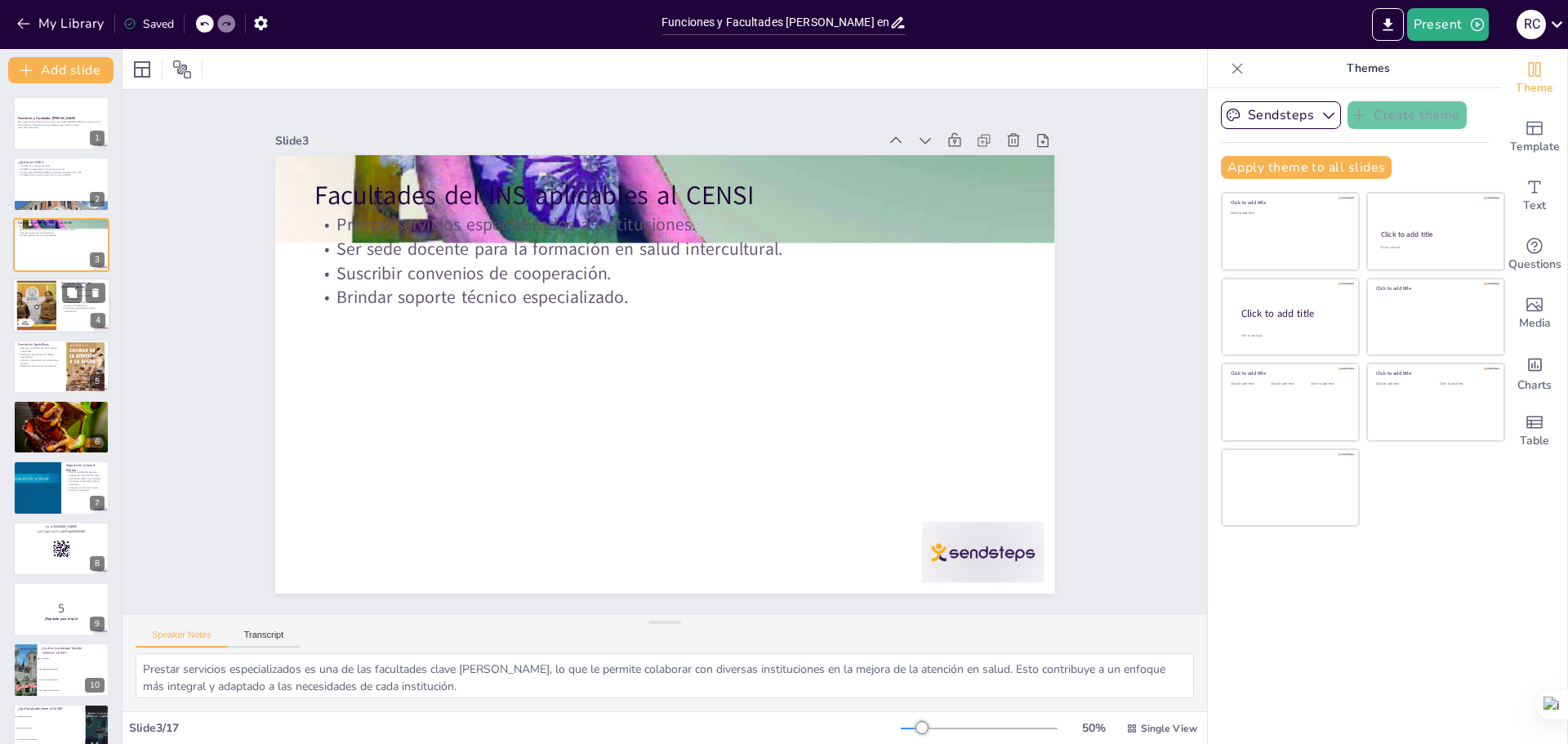
checkbox input "true"
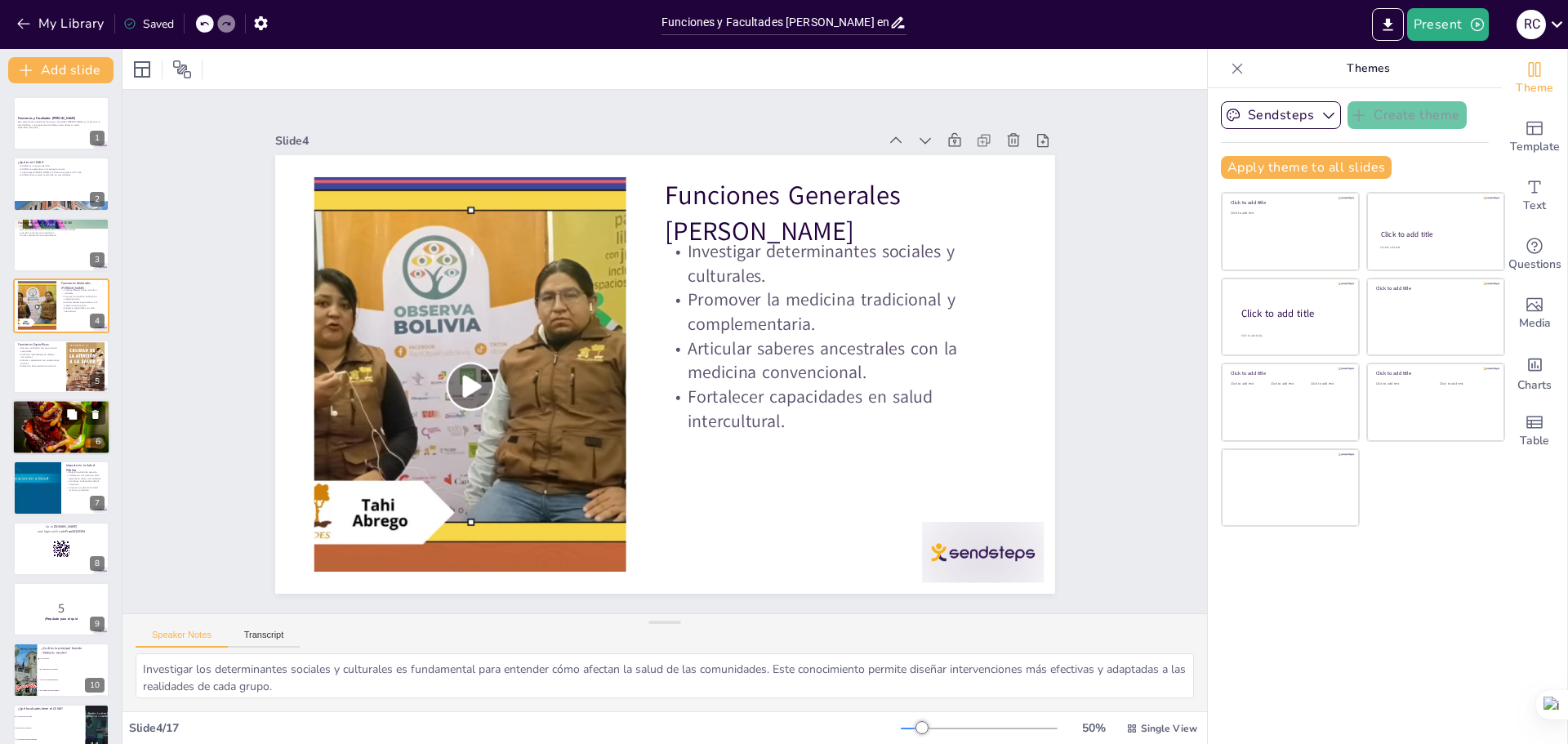
checkbox input "true"
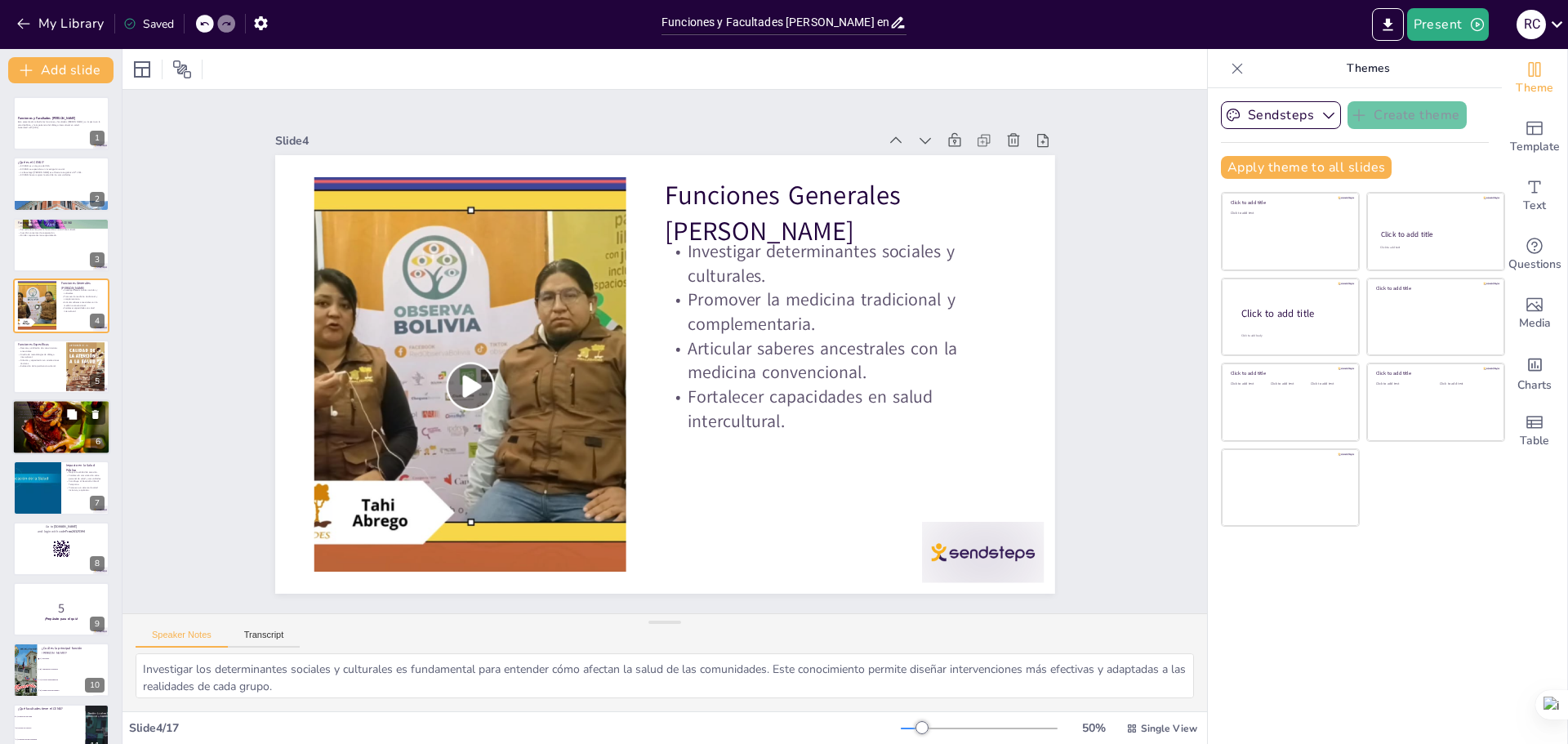
scroll to position [82, 0]
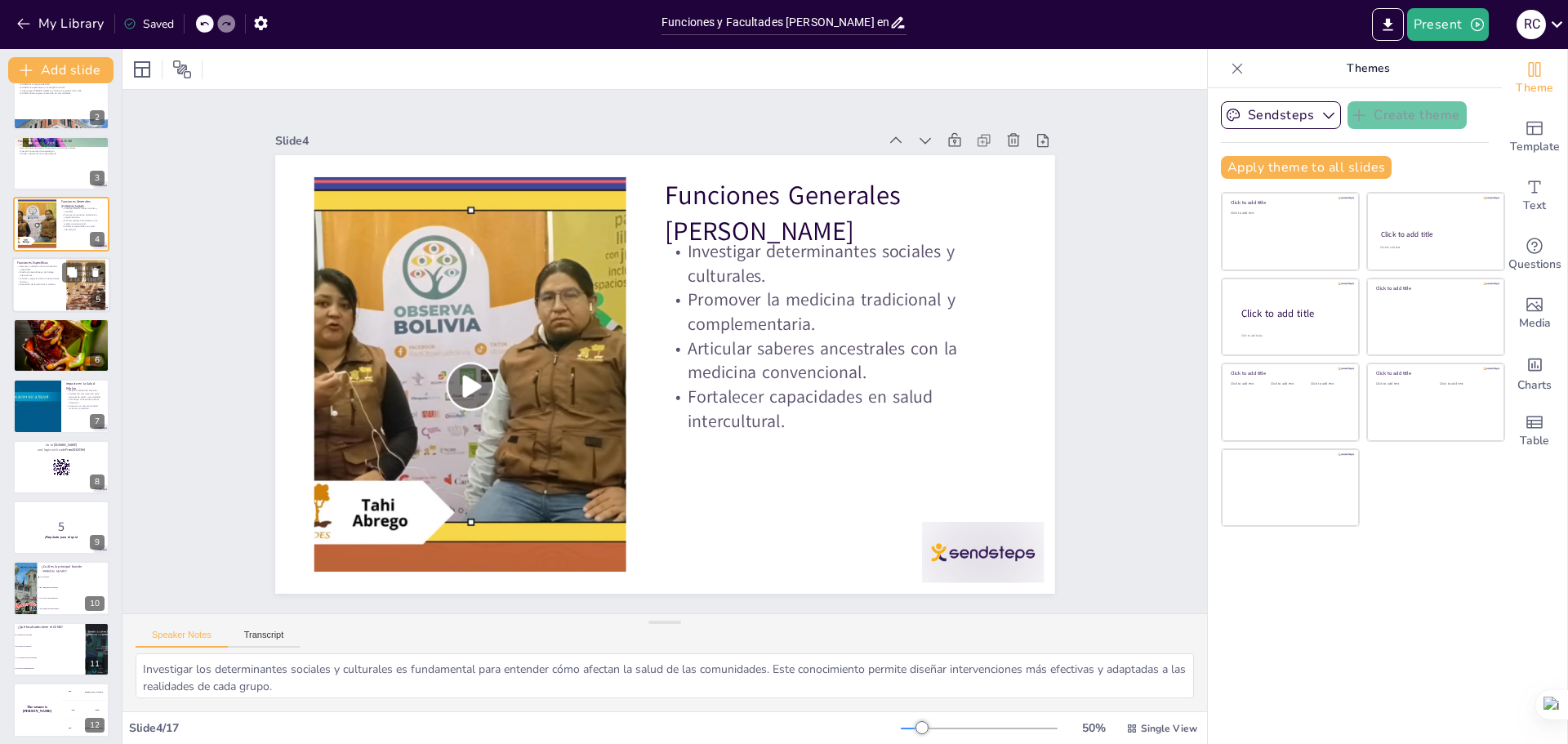
checkbox input "true"
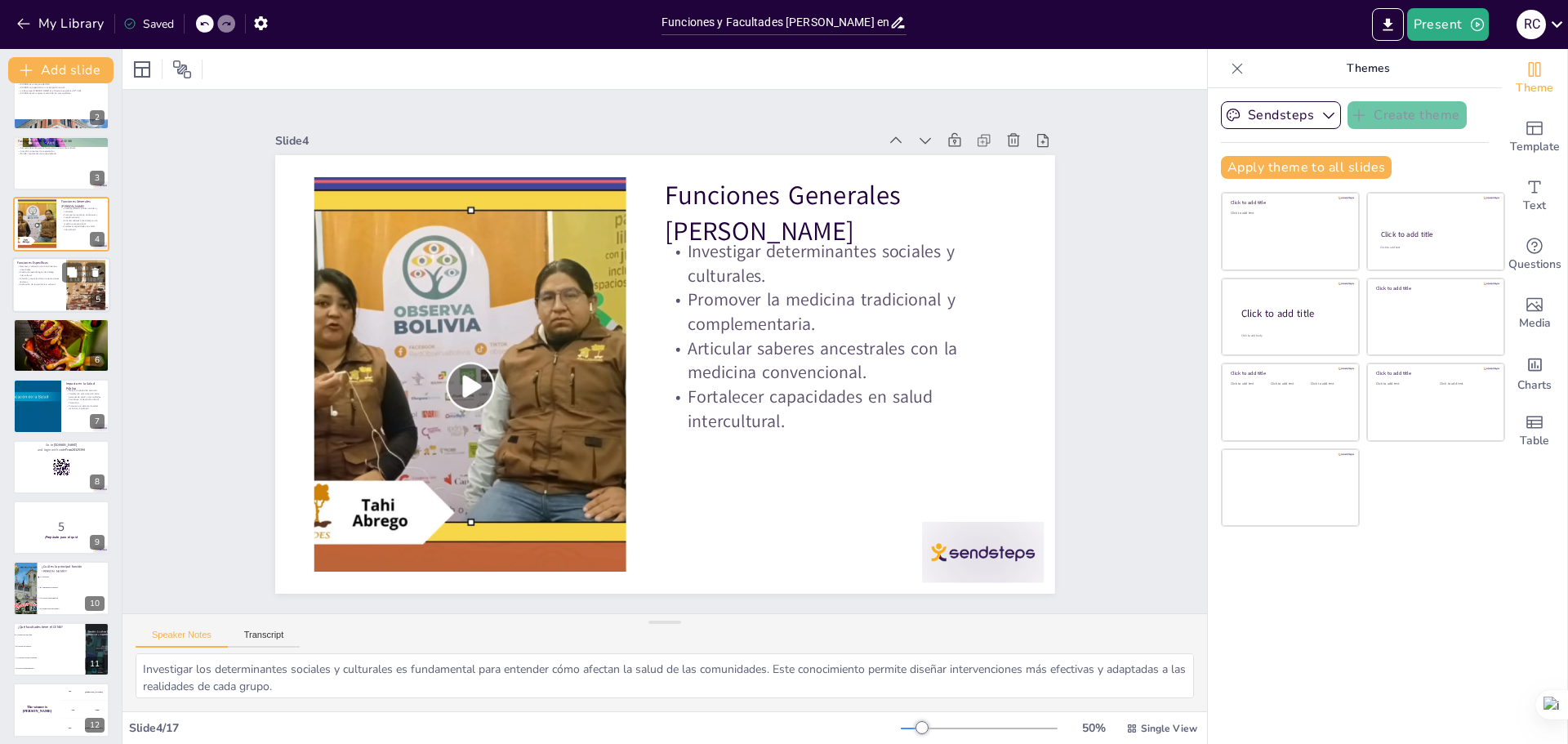
checkbox input "true"
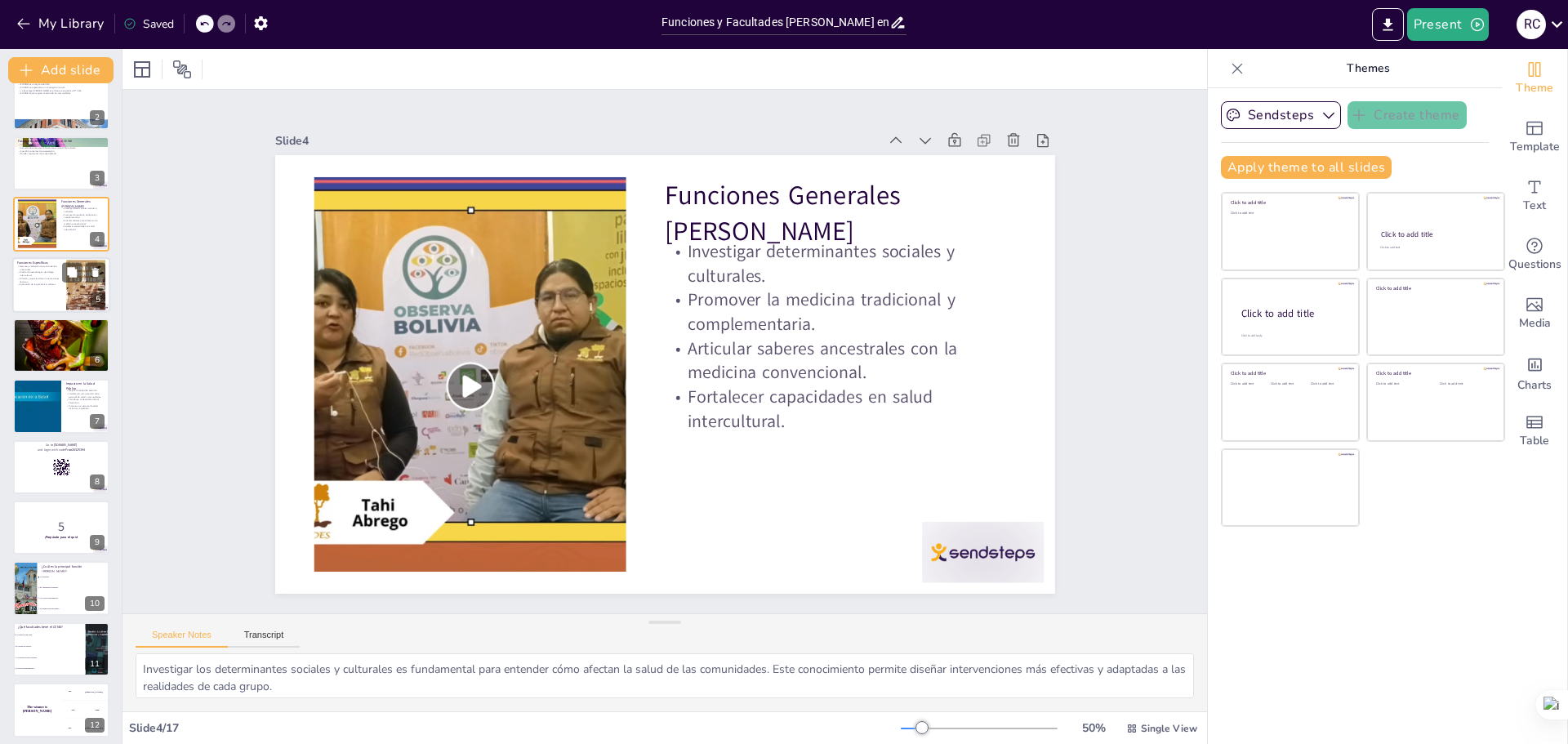
checkbox input "true"
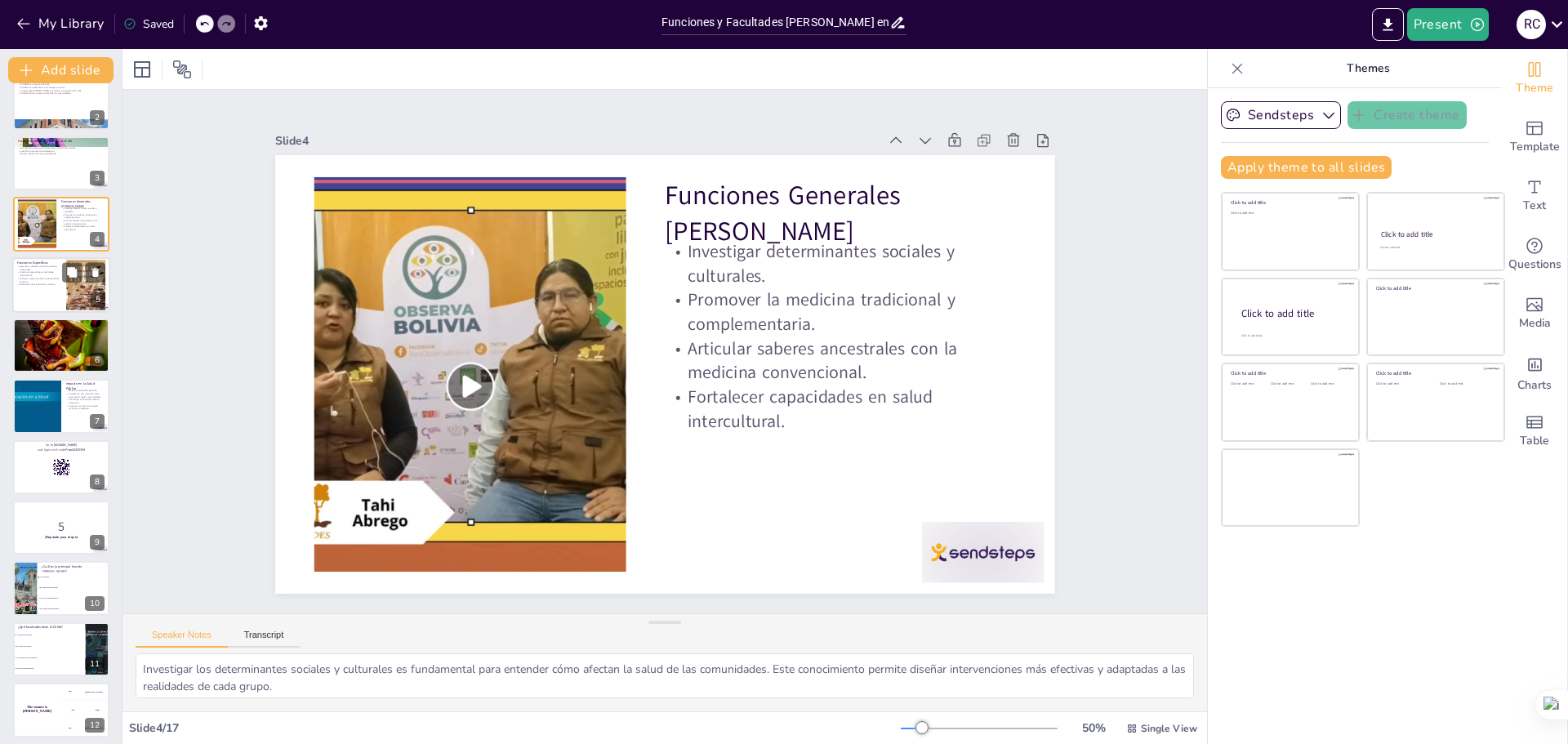
click at [30, 281] on p "Difusión y capacitación en orientaciones técnicas." at bounding box center [39, 280] width 44 height 6
type textarea "El rescate y validación de conocimientos ancestrales es crucial para preservar …"
checkbox input "true"
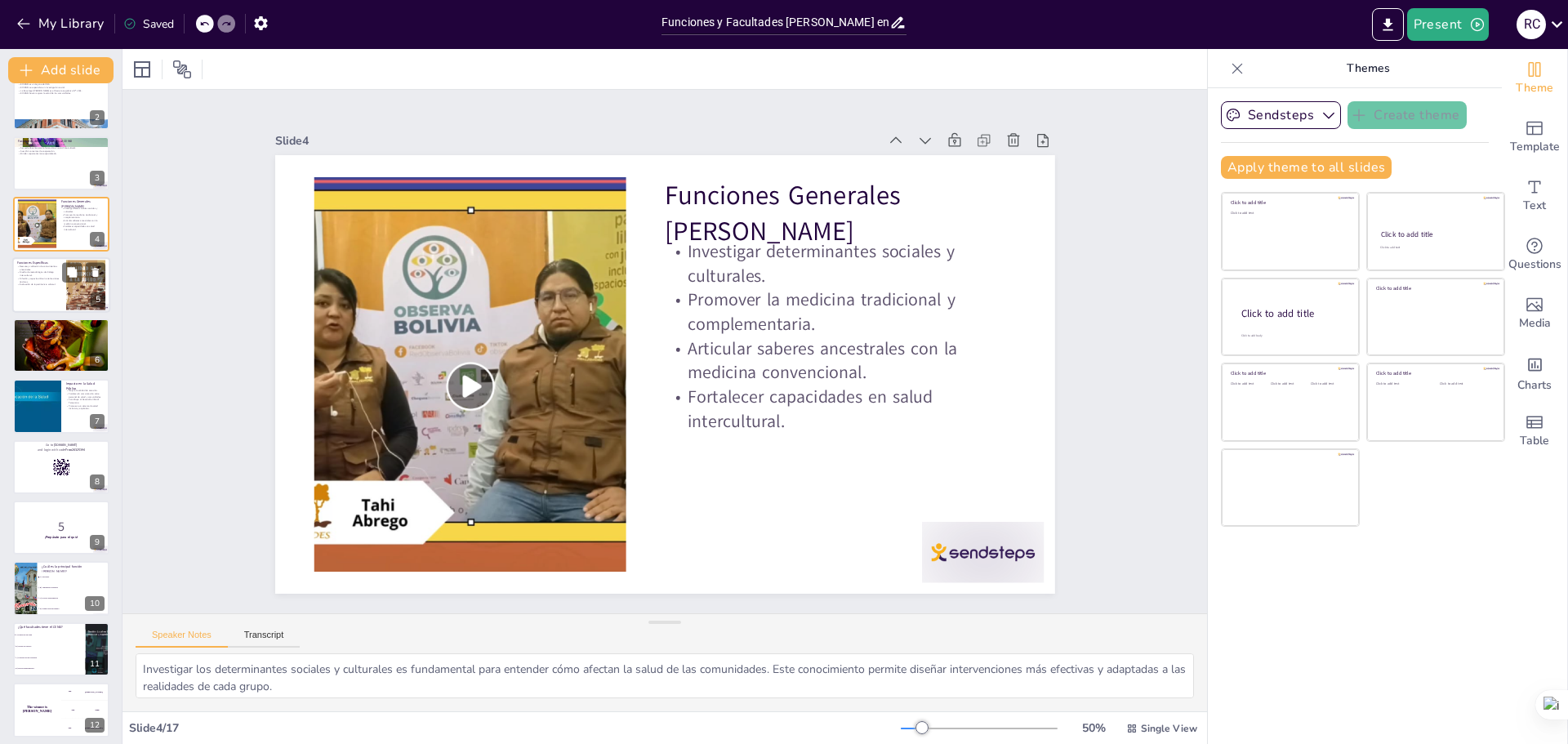
checkbox input "true"
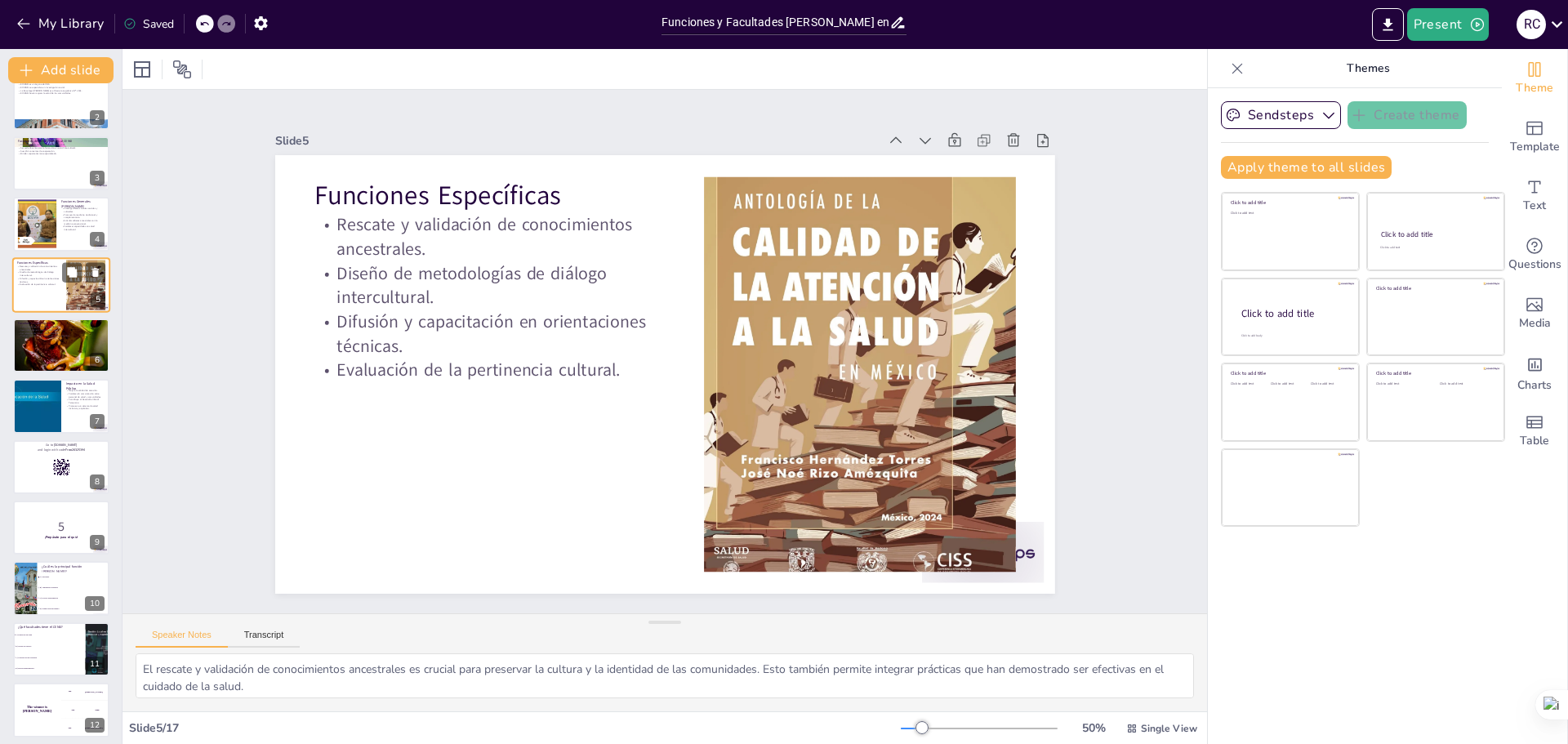
scroll to position [0, 0]
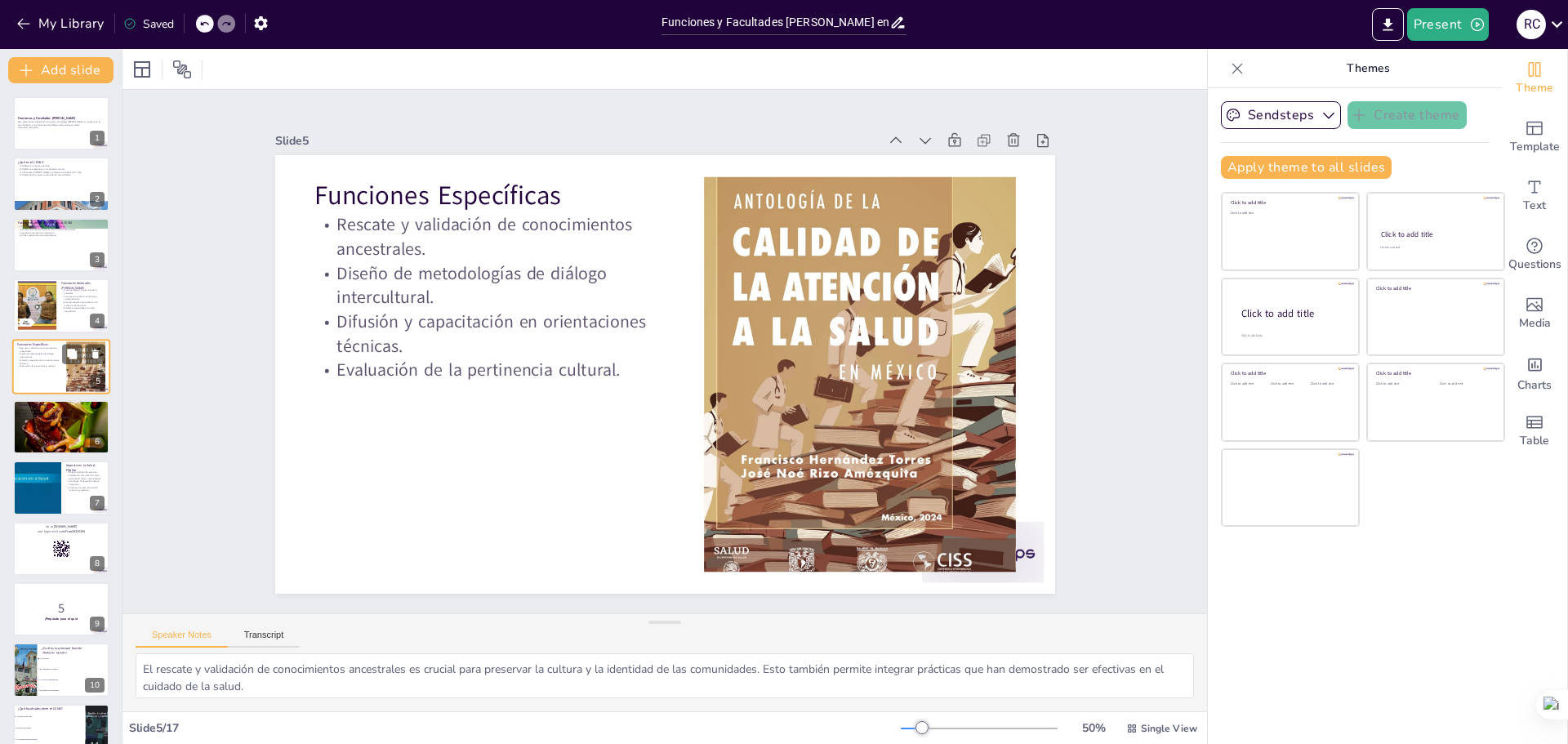
checkbox input "true"
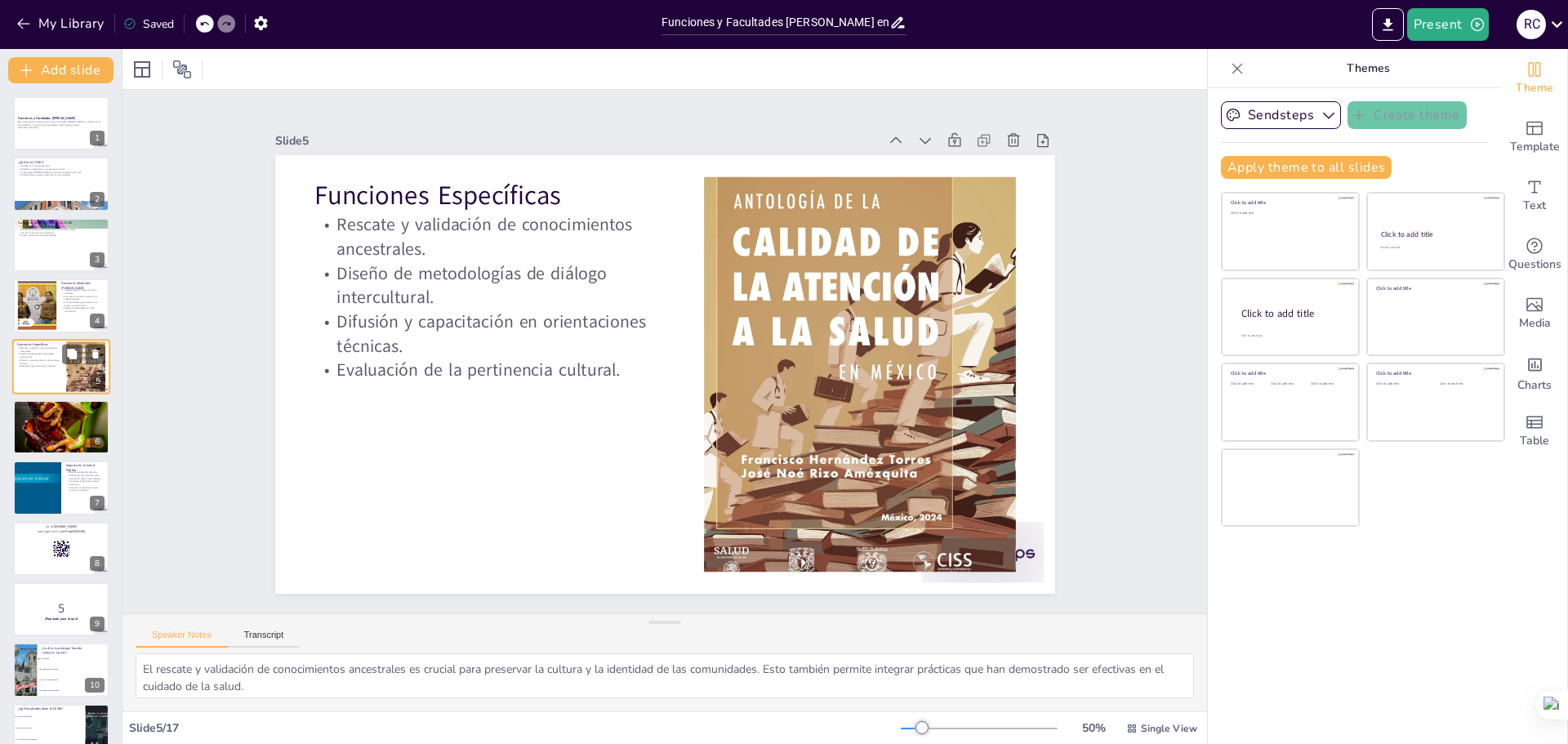
checkbox input "true"
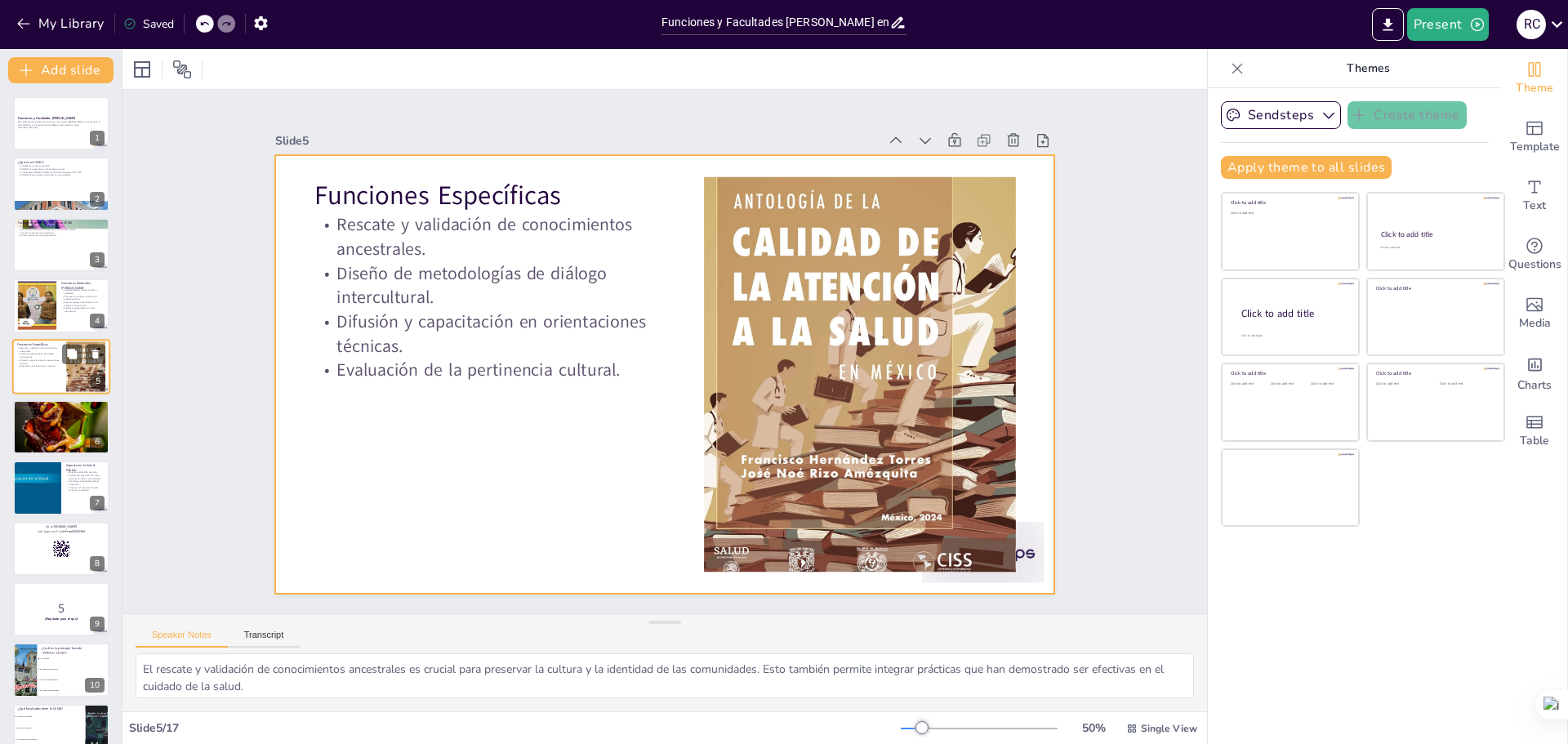
click at [39, 374] on div at bounding box center [61, 366] width 98 height 56
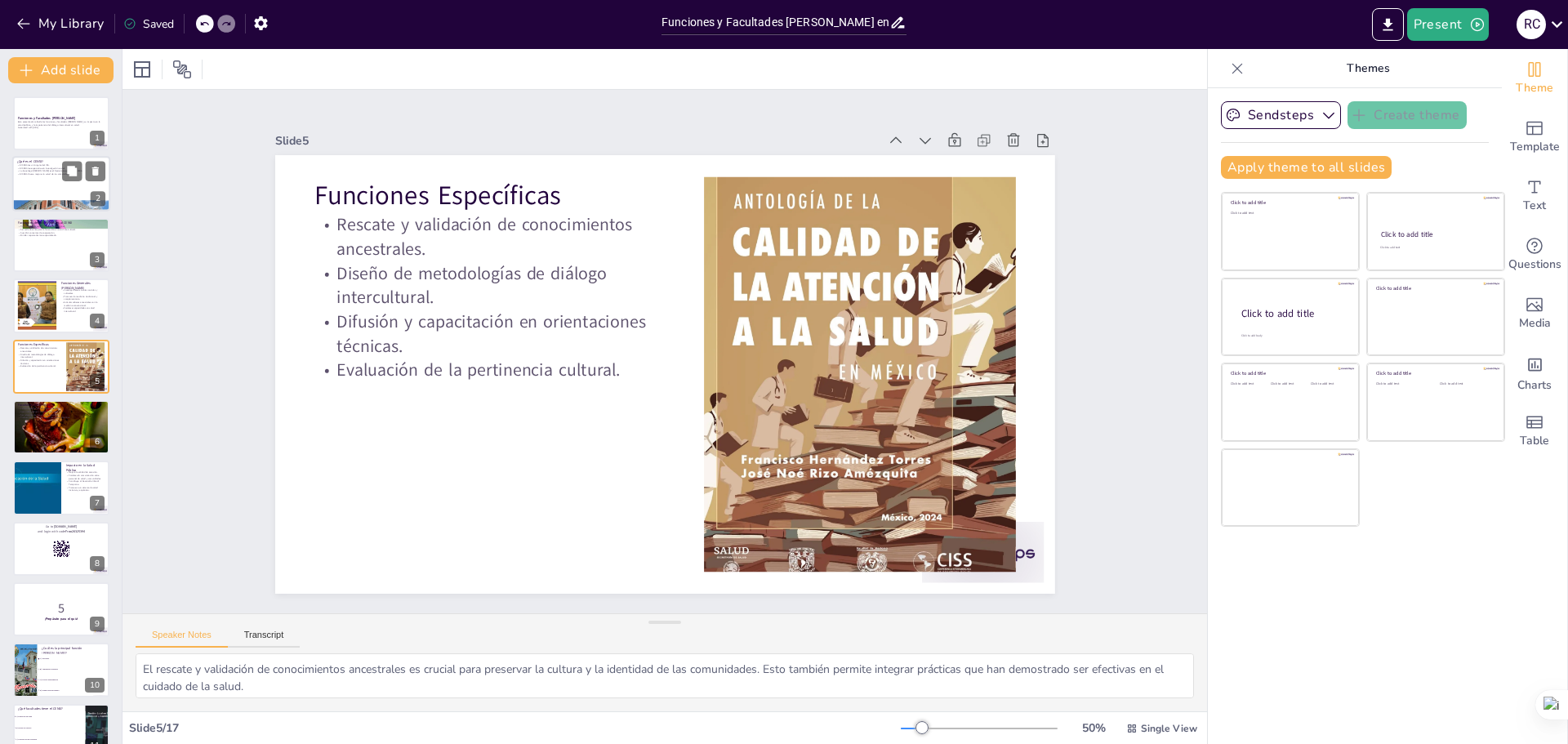
click at [56, 195] on div at bounding box center [61, 185] width 98 height 56
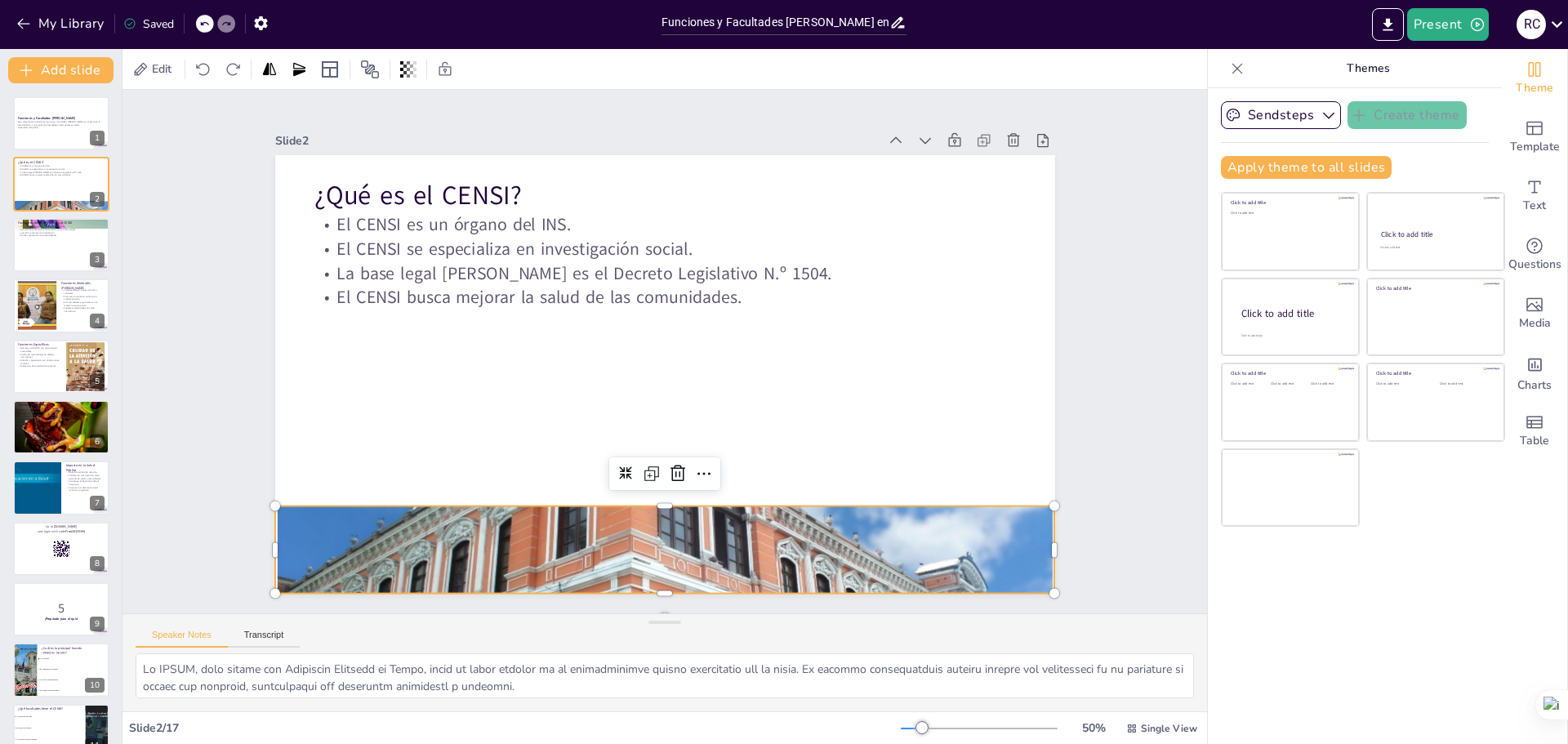
click at [723, 538] on div at bounding box center [532, 499] width 893 height 870
click at [689, 470] on icon at bounding box center [678, 478] width 23 height 23
click at [43, 139] on div at bounding box center [61, 123] width 98 height 56
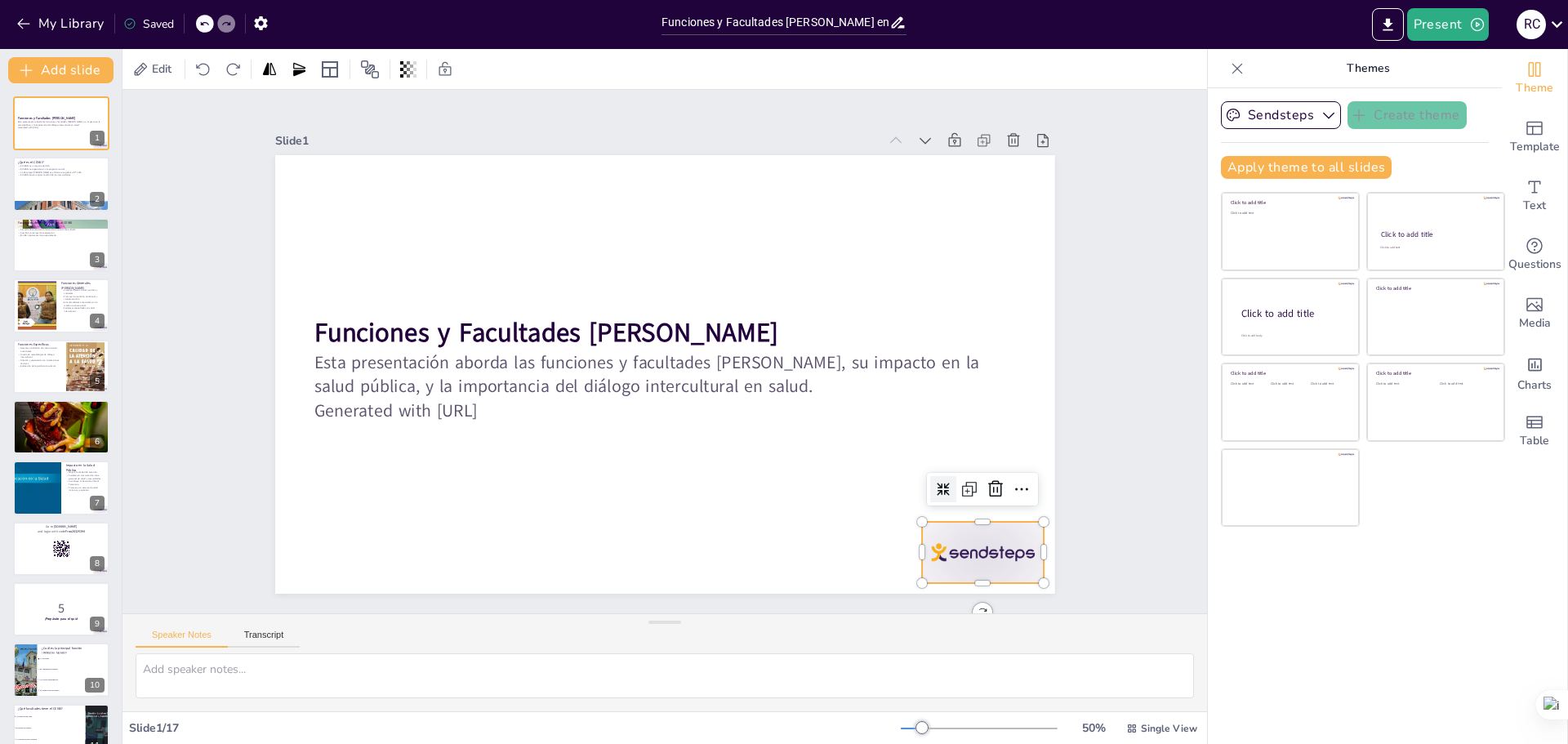
click at [960, 548] on div at bounding box center [960, 584] width 128 height 74
click at [986, 512] on icon at bounding box center [979, 523] width 21 height 21
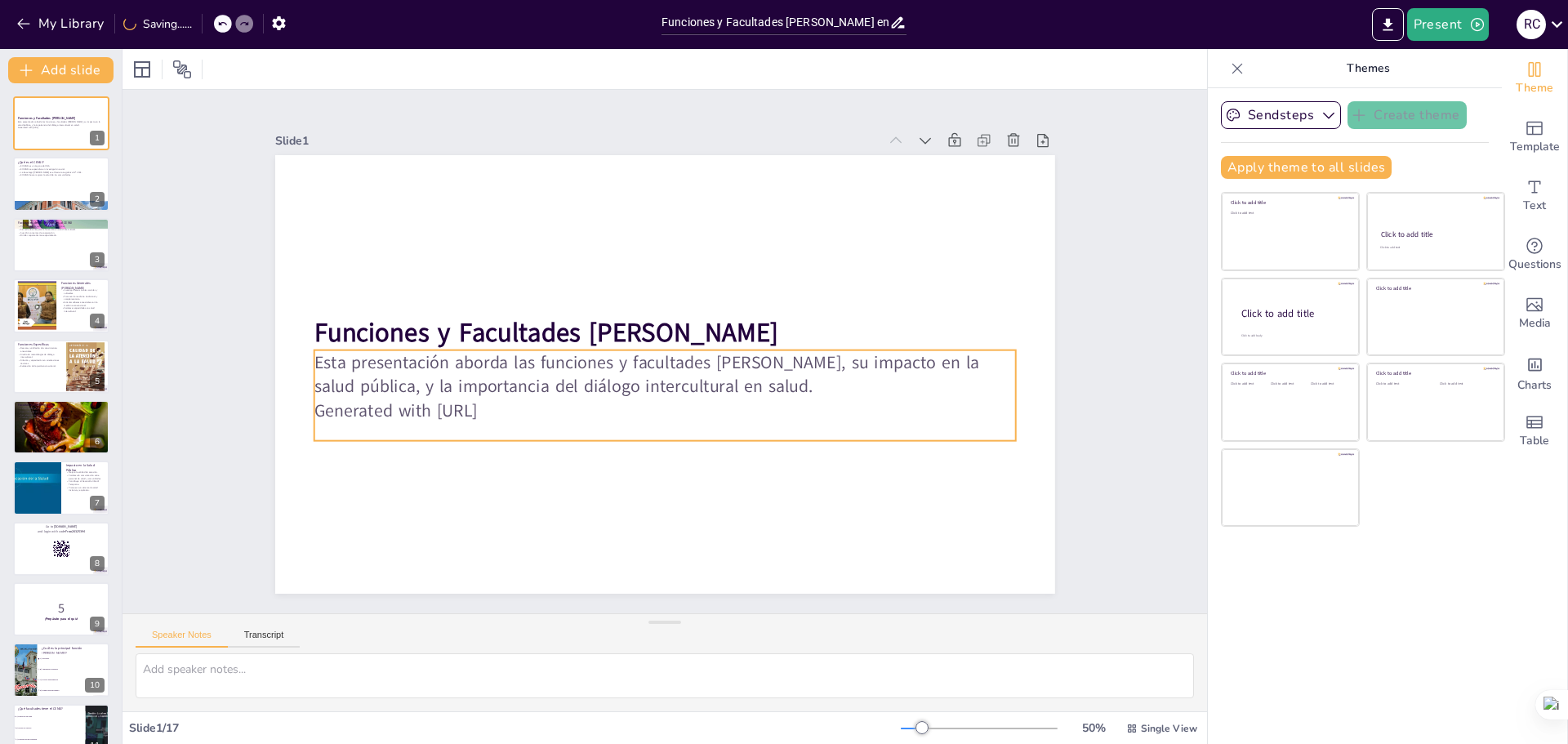
click at [364, 404] on p "Generated with [URL]" at bounding box center [664, 411] width 702 height 24
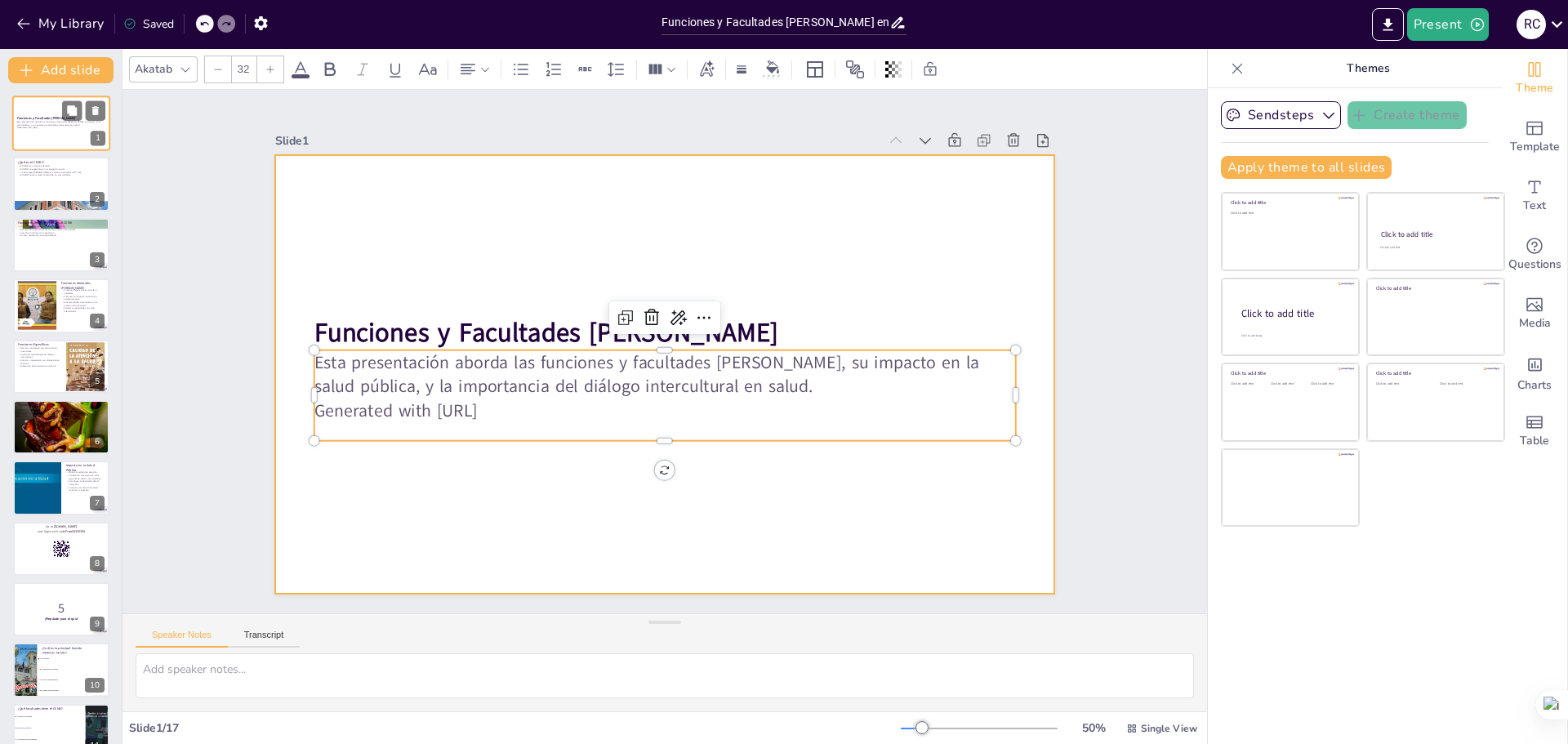
click at [41, 135] on div at bounding box center [61, 123] width 98 height 56
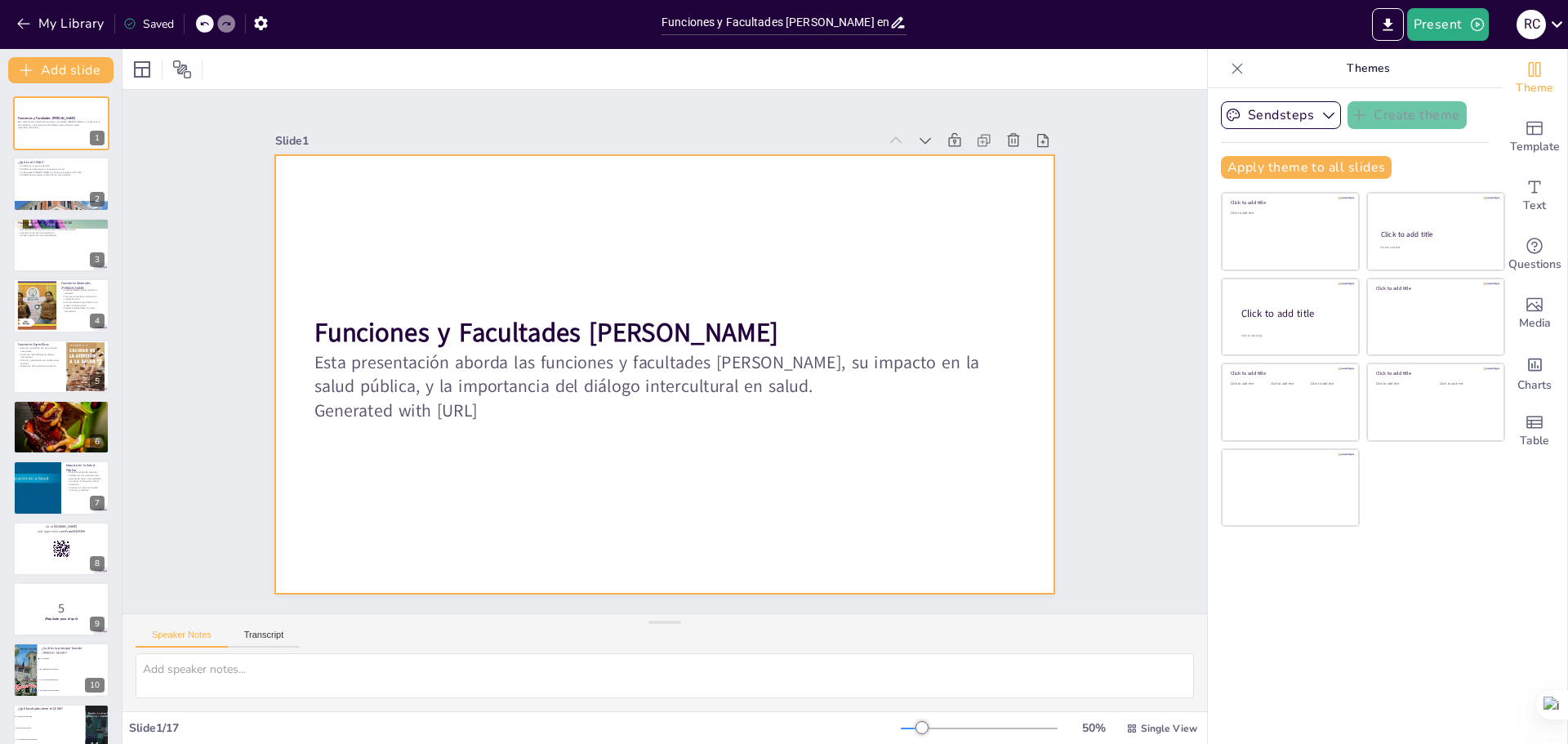
click at [366, 256] on div at bounding box center [665, 374] width 780 height 438
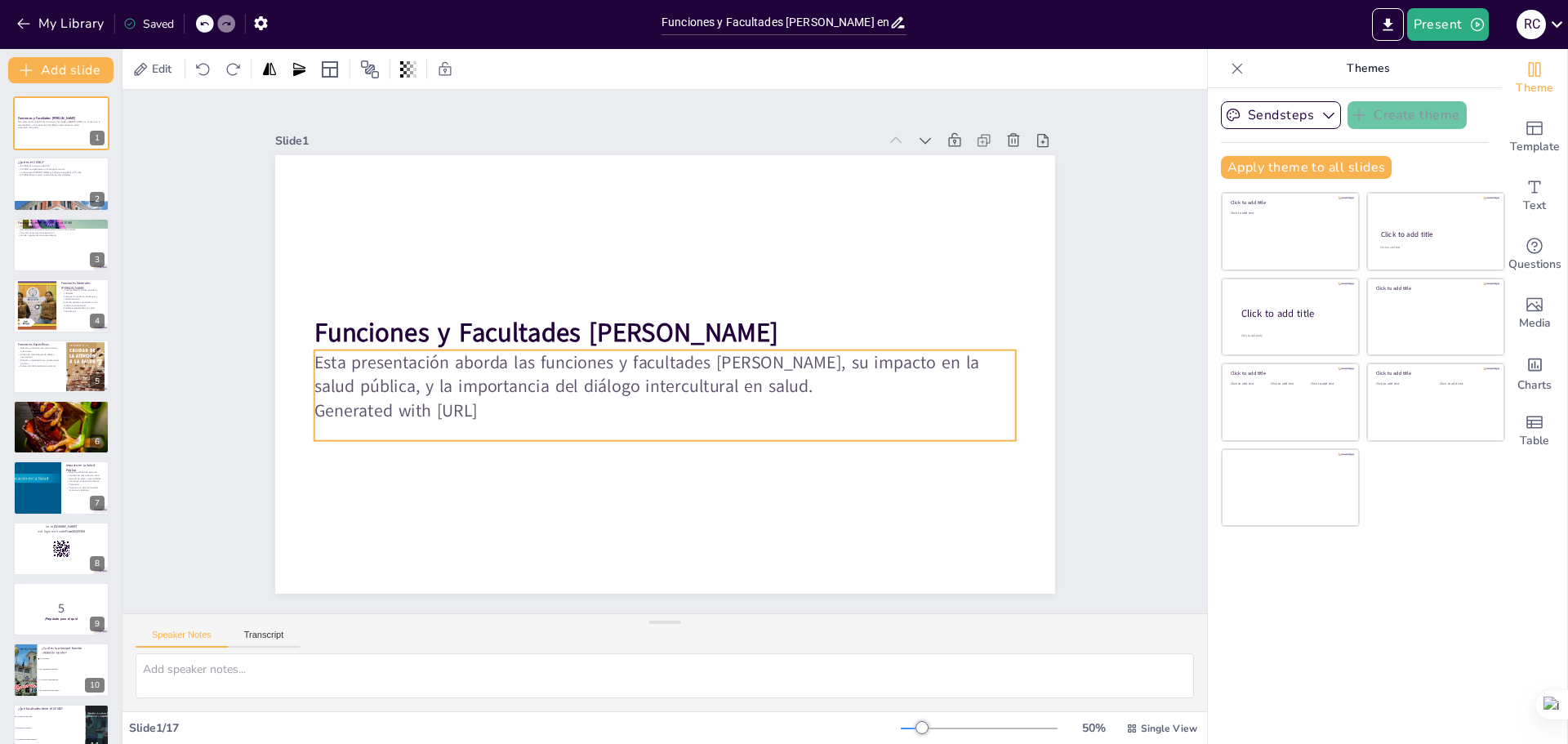
click at [501, 399] on p "Generated with [URL]" at bounding box center [653, 410] width 692 height 170
click at [523, 402] on p "Generated with [URL]" at bounding box center [635, 402] width 620 height 372
click at [582, 375] on p "Esta presentación aborda las funciones y facultades [PERSON_NAME], su impacto e…" at bounding box center [642, 354] width 122 height 703
click at [497, 375] on p "Esta presentación aborda las funciones y facultades [PERSON_NAME], su impacto e…" at bounding box center [662, 374] width 703 height 122
click at [370, 367] on p "Esta presentación aborda las funciones y facultades [PERSON_NAME], su impacto e…" at bounding box center [664, 375] width 702 height 49
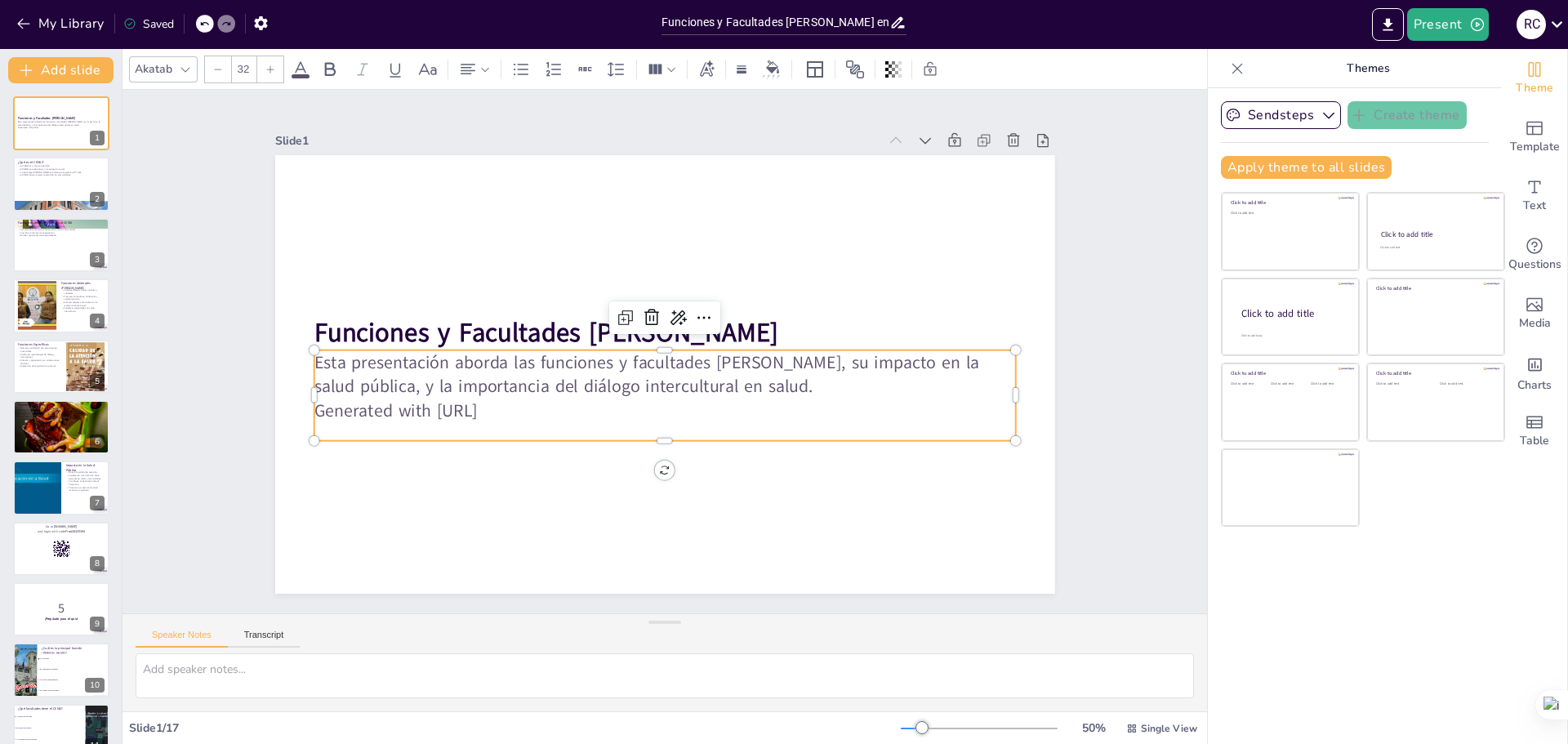
click at [359, 352] on p "Esta presentación aborda las funciones y facultades [PERSON_NAME], su impacto e…" at bounding box center [664, 375] width 702 height 49
click at [321, 357] on p "Esta presentación aborda las funciones y facultades [PERSON_NAME], su impacto e…" at bounding box center [664, 375] width 702 height 49
click at [321, 357] on p "Esta presentación aborda las funciones y facultades [PERSON_NAME], su impacto e…" at bounding box center [662, 374] width 703 height 122
